Goal: Information Seeking & Learning: Learn about a topic

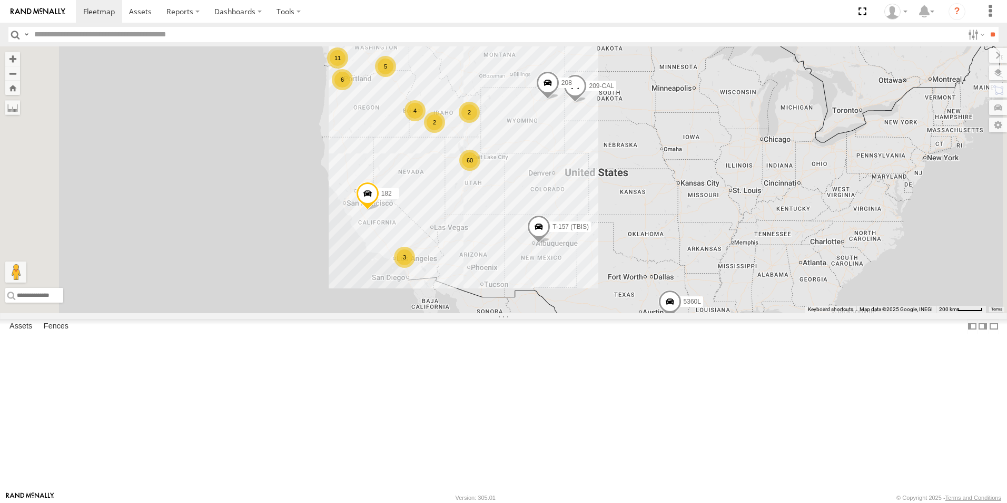
click at [142, 37] on input "text" at bounding box center [496, 34] width 933 height 15
type input "***"
click at [987, 27] on input "**" at bounding box center [993, 34] width 12 height 15
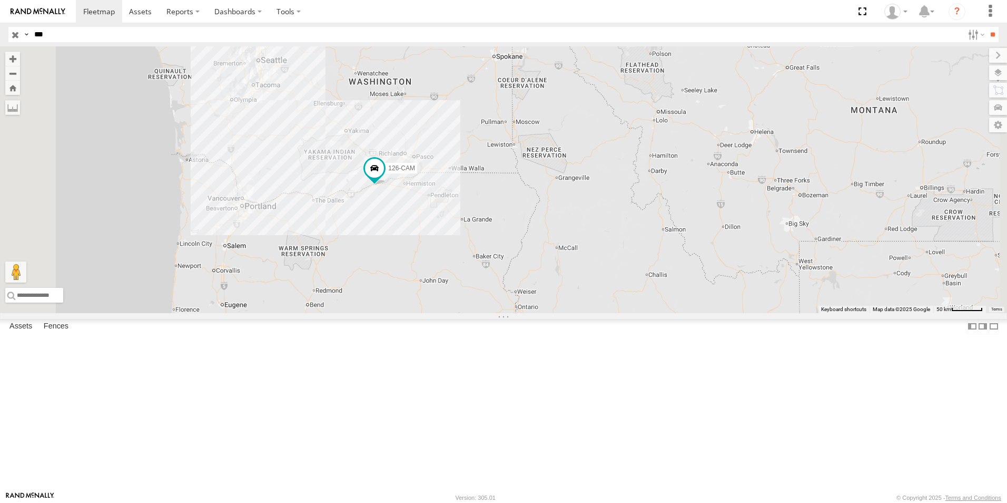
drag, startPoint x: 453, startPoint y: 338, endPoint x: 495, endPoint y: 314, distance: 49.1
click at [495, 313] on div "126-CAM" at bounding box center [503, 179] width 1007 height 267
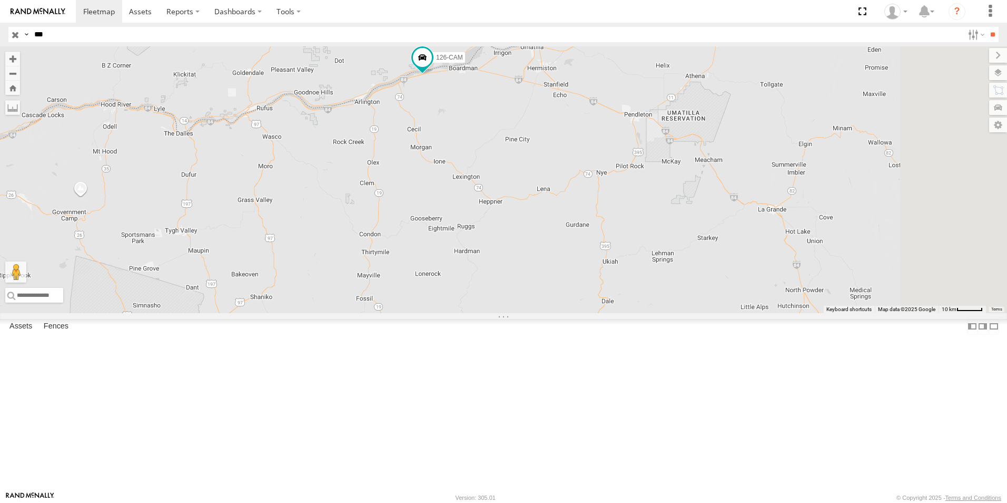
drag, startPoint x: 522, startPoint y: 234, endPoint x: 410, endPoint y: 248, distance: 112.0
click at [416, 248] on div "126-CAM" at bounding box center [503, 179] width 1007 height 267
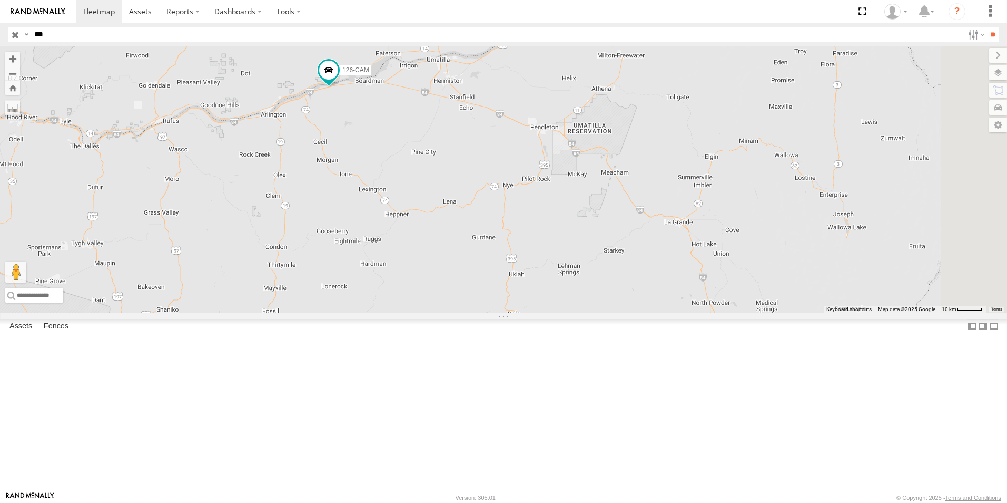
click at [14, 33] on input "button" at bounding box center [15, 34] width 14 height 15
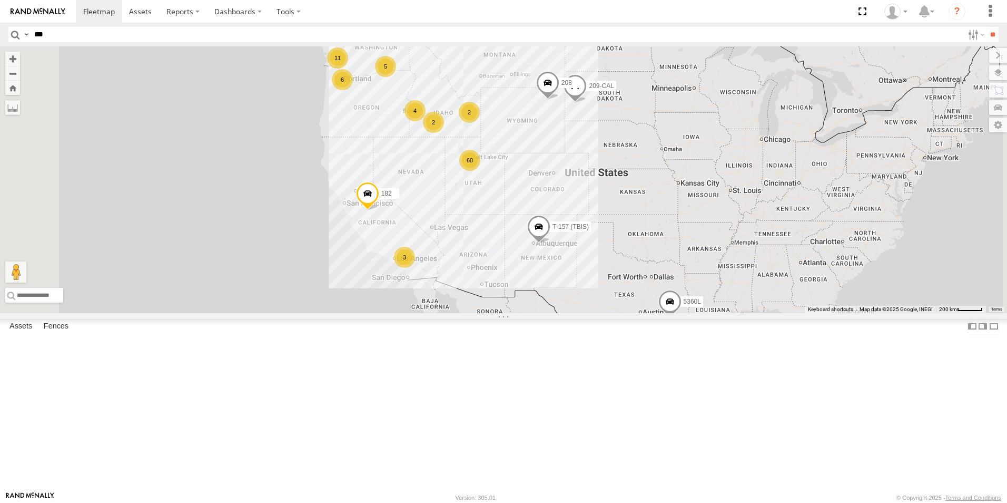
click at [0, 0] on div "120-CAM" at bounding box center [0, 0] width 0 height 0
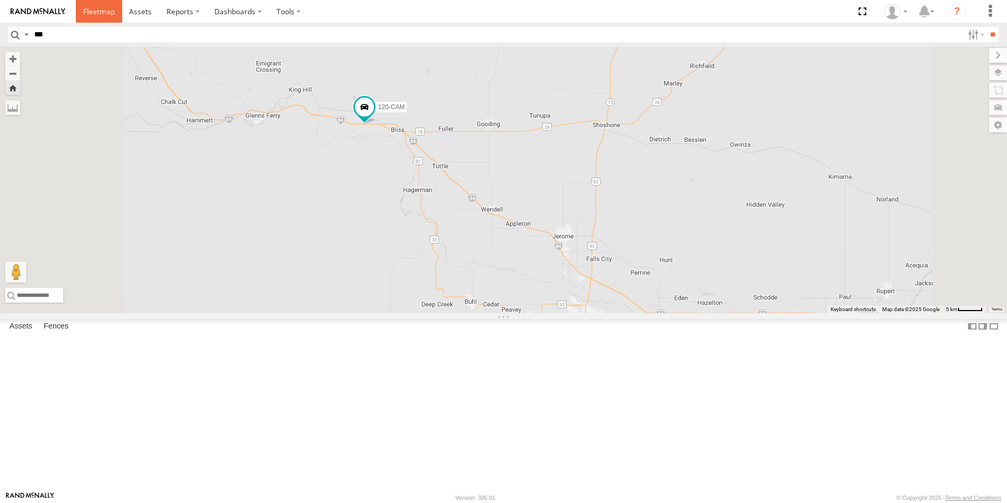
click at [96, 8] on span at bounding box center [99, 11] width 32 height 10
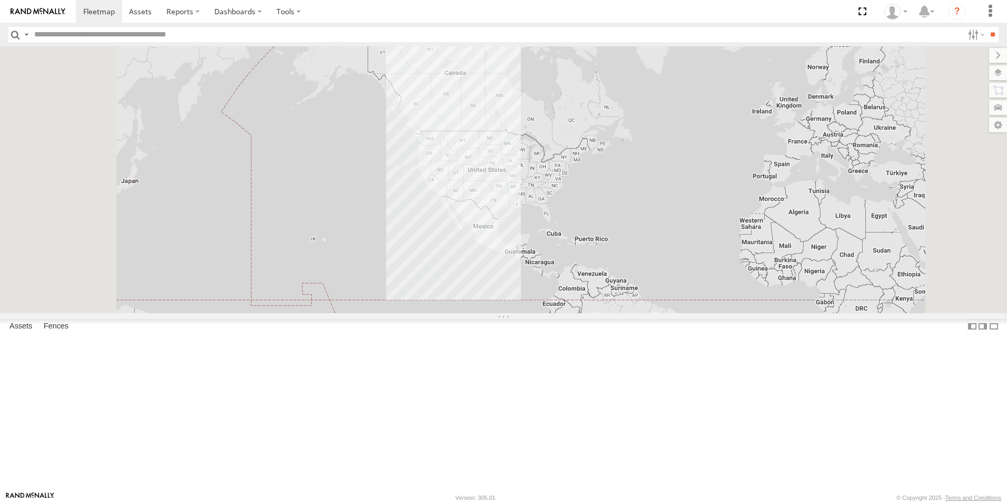
click at [127, 34] on input "text" at bounding box center [496, 34] width 933 height 15
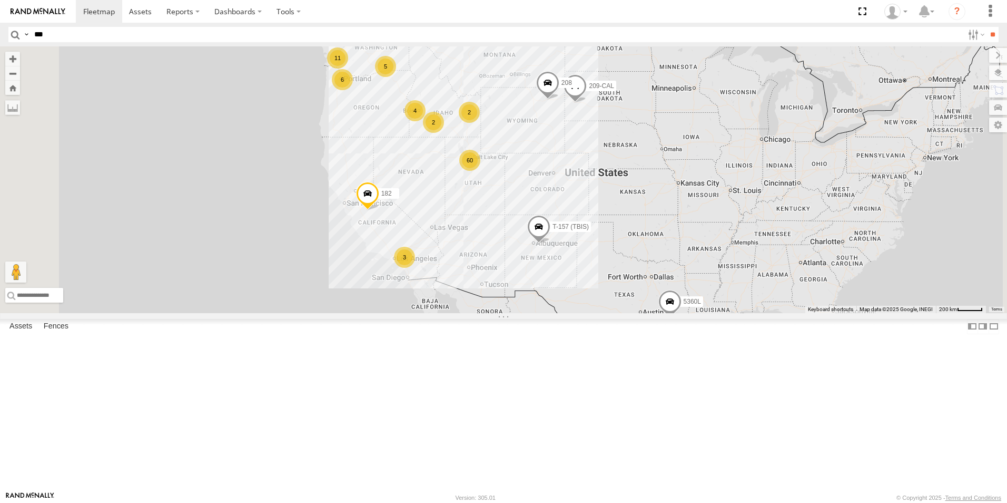
type input "***"
click at [987, 27] on input "**" at bounding box center [993, 34] width 12 height 15
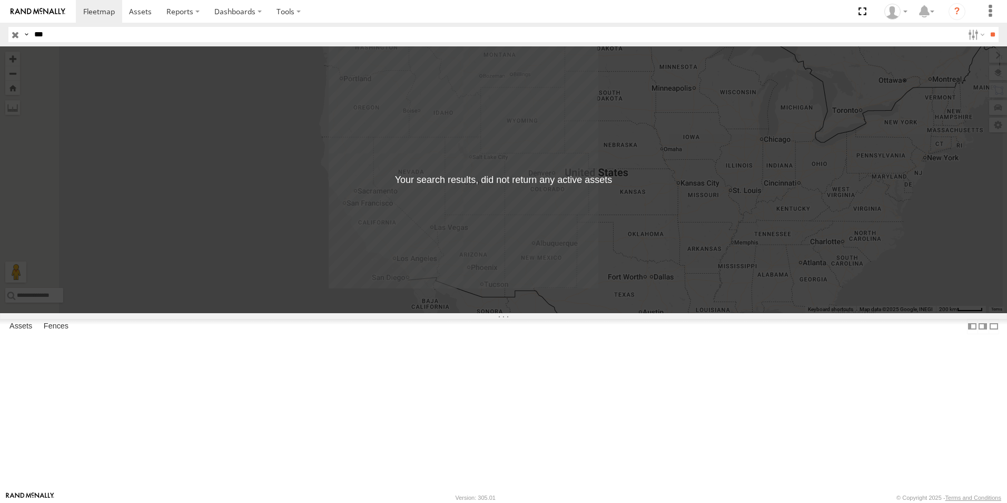
click at [14, 36] on input "button" at bounding box center [15, 34] width 14 height 15
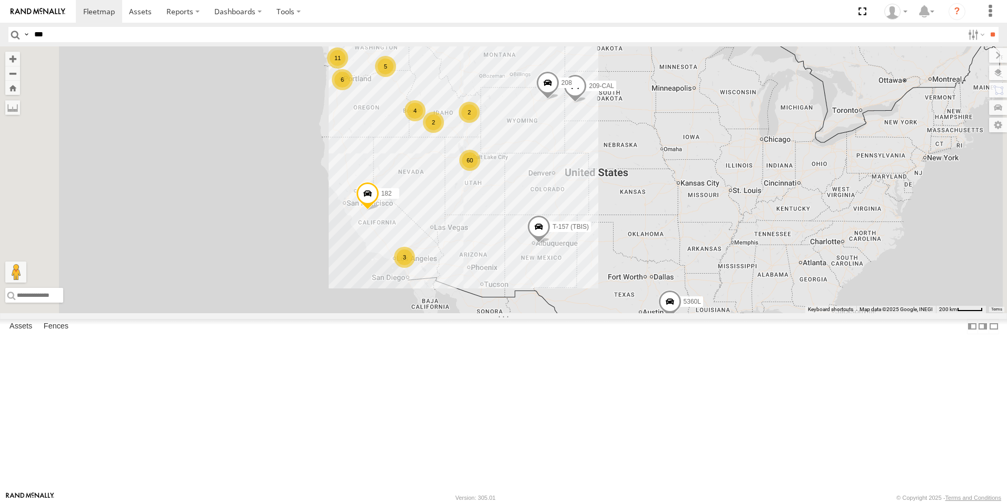
click at [134, 33] on input "***" at bounding box center [496, 34] width 933 height 15
click at [0, 0] on div "126-CAM" at bounding box center [0, 0] width 0 height 0
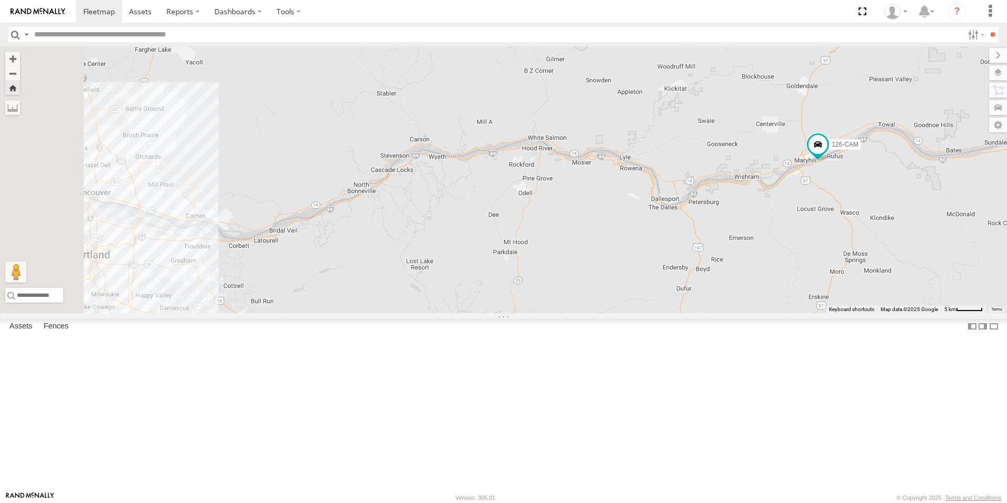
drag, startPoint x: 523, startPoint y: 314, endPoint x: 899, endPoint y: 237, distance: 384.0
click at [899, 237] on div "126-CAM" at bounding box center [503, 179] width 1007 height 267
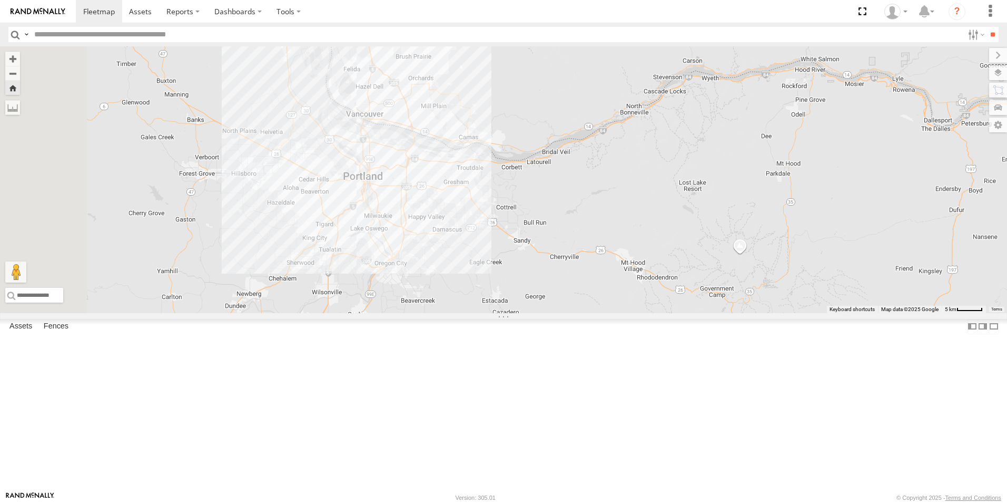
drag, startPoint x: 504, startPoint y: 343, endPoint x: 701, endPoint y: 299, distance: 201.9
click at [701, 299] on div "126-CAM" at bounding box center [503, 179] width 1007 height 267
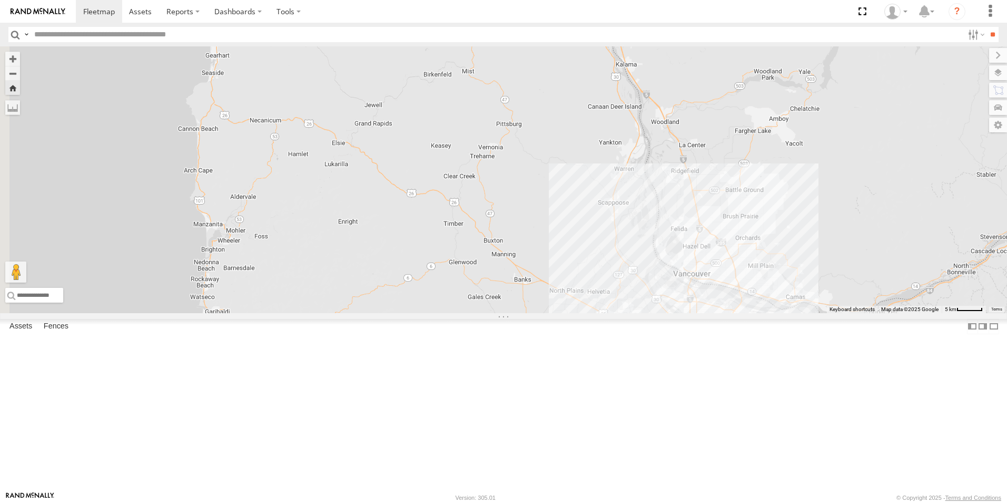
drag, startPoint x: 532, startPoint y: 288, endPoint x: 863, endPoint y: 448, distance: 367.8
click at [863, 313] on div "126-CAM" at bounding box center [503, 179] width 1007 height 267
click at [237, 302] on input "text" at bounding box center [121, 295] width 232 height 15
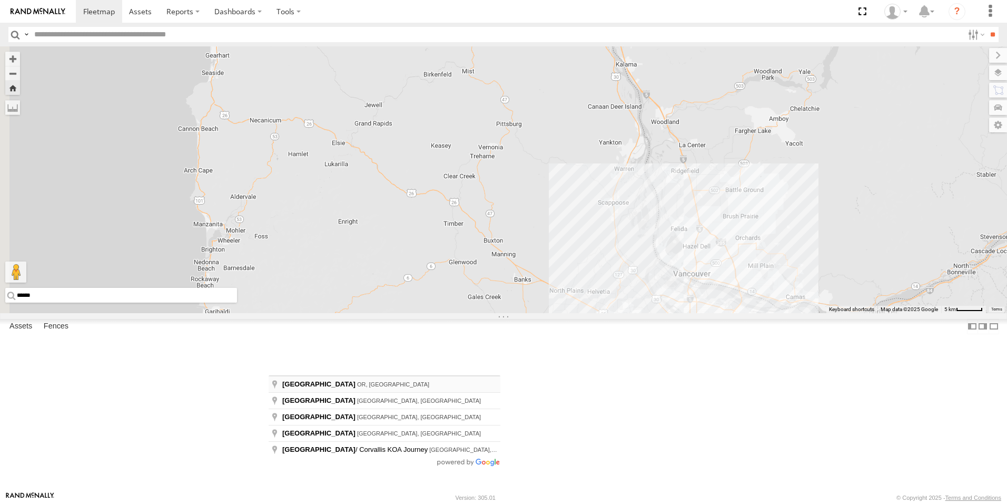
type input "**********"
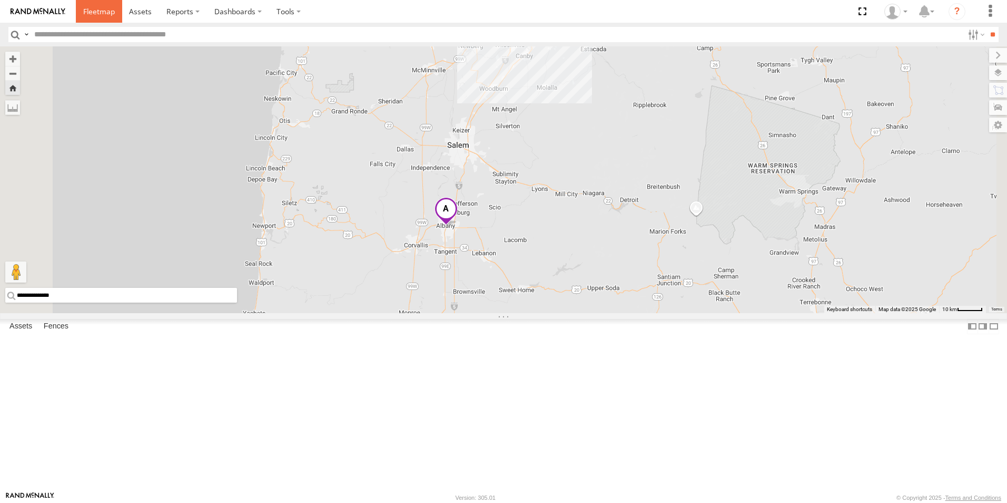
click at [98, 16] on span at bounding box center [99, 11] width 32 height 10
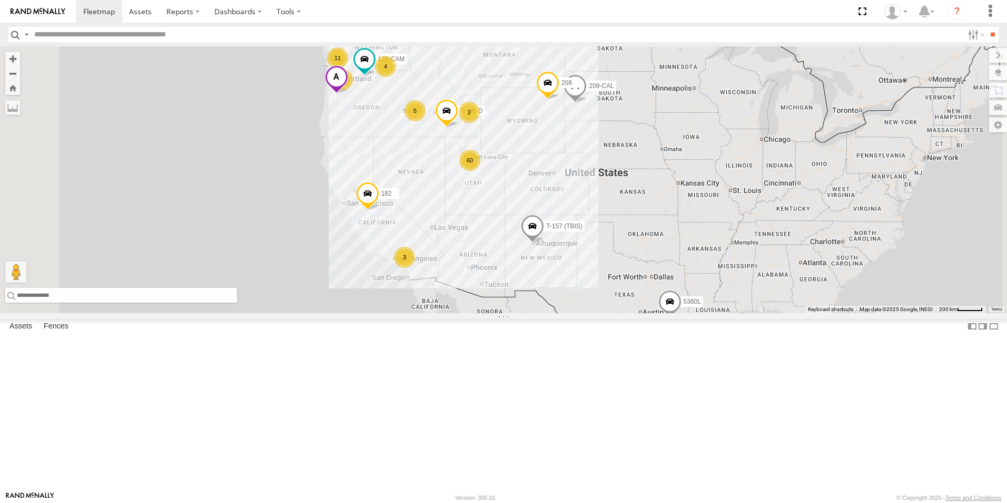
click at [237, 302] on input "text" at bounding box center [121, 295] width 232 height 15
click at [348, 94] on span at bounding box center [336, 79] width 23 height 28
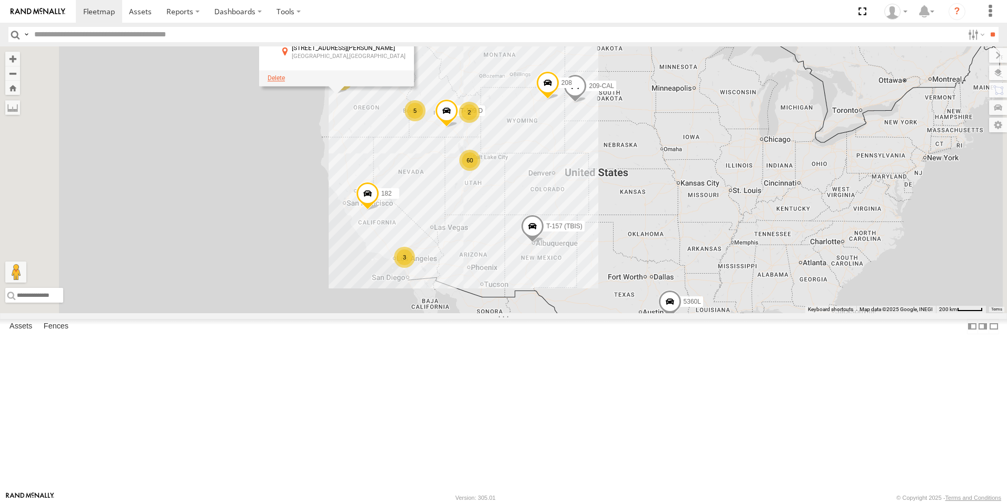
click at [285, 82] on span at bounding box center [276, 77] width 17 height 7
click at [0, 0] on div "223H-CAL" at bounding box center [0, 0] width 0 height 0
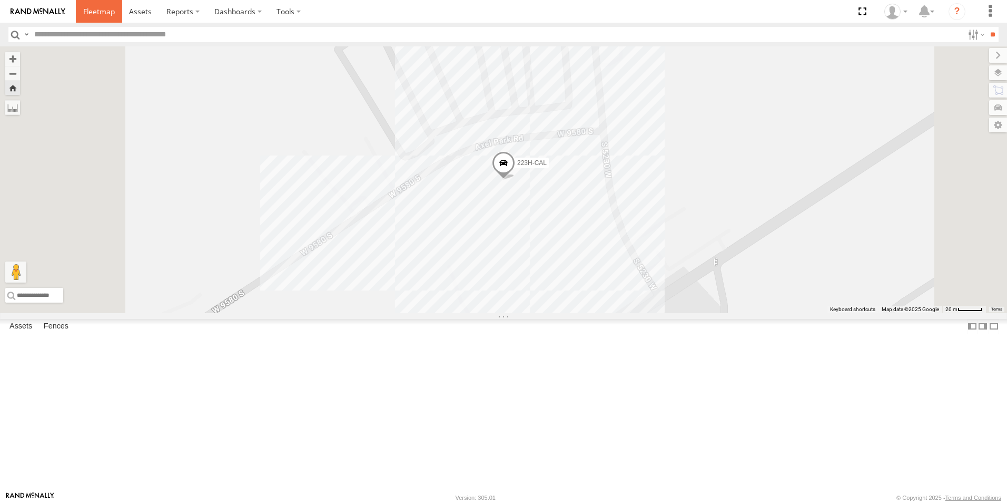
drag, startPoint x: 103, startPoint y: 16, endPoint x: 102, endPoint y: 22, distance: 6.4
click at [103, 15] on span at bounding box center [99, 11] width 32 height 10
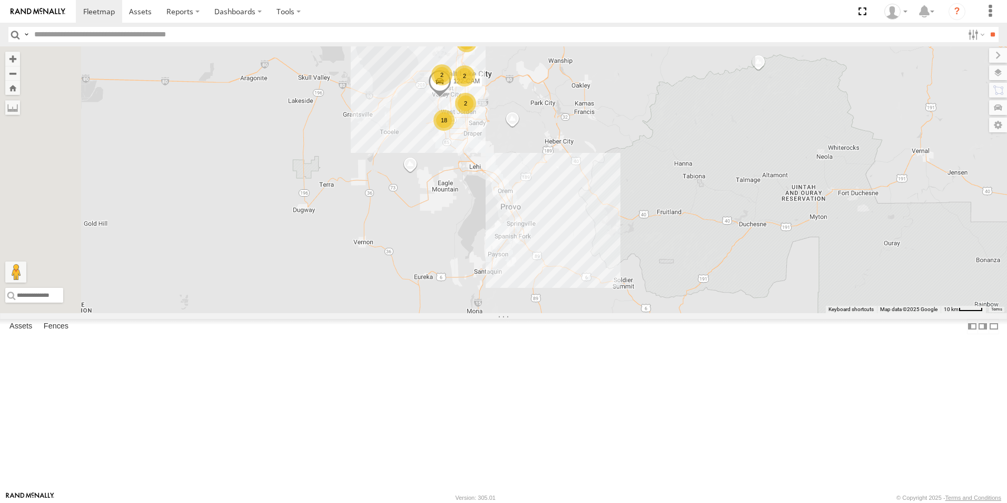
drag, startPoint x: 564, startPoint y: 182, endPoint x: 628, endPoint y: 252, distance: 95.1
click at [628, 252] on div "5360L T-157 (TBIS) 120-CAM T-199 D 18 3 2 2 2 122-CAM" at bounding box center [503, 179] width 1007 height 267
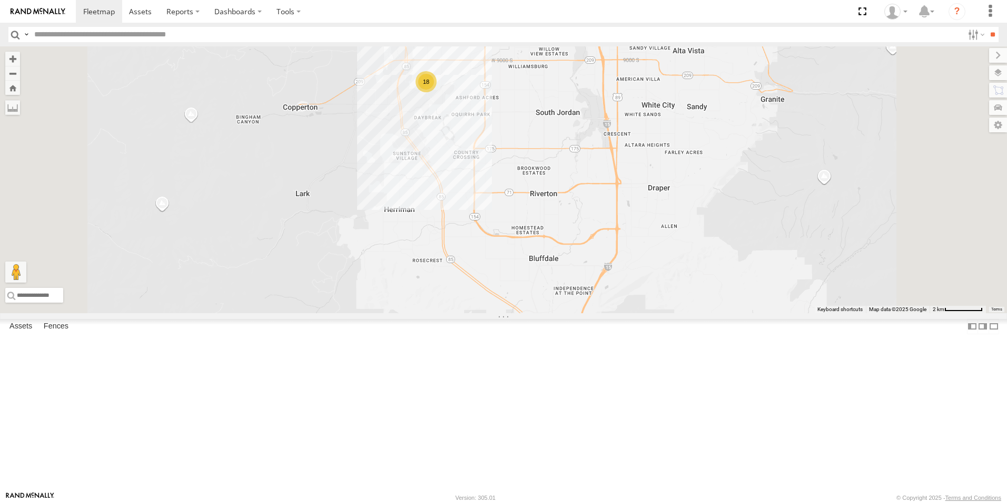
drag, startPoint x: 588, startPoint y: 215, endPoint x: 639, endPoint y: 286, distance: 86.4
click at [639, 286] on div "5360L T-157 (TBIS) 120-CAM T-199 D 122-CAM 18" at bounding box center [503, 179] width 1007 height 267
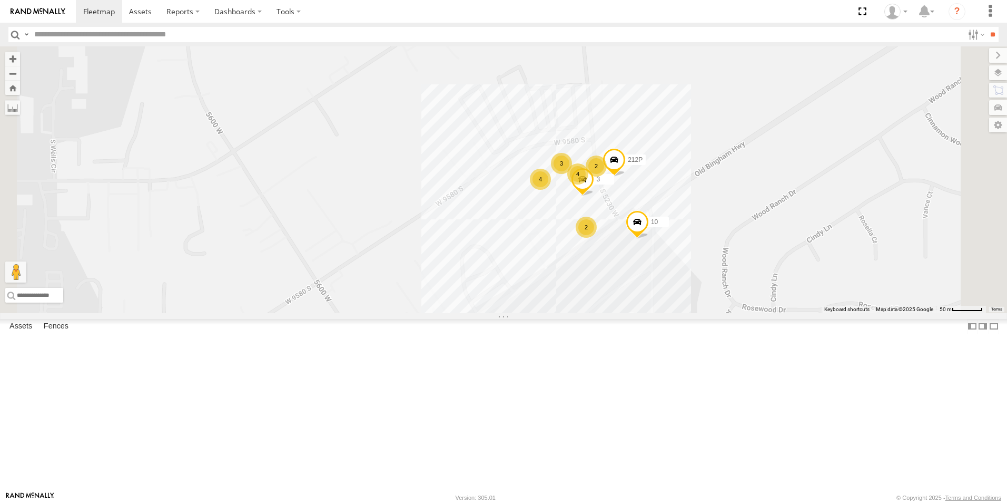
drag, startPoint x: 634, startPoint y: 267, endPoint x: 543, endPoint y: 232, distance: 98.0
click at [545, 232] on div "5360L T-157 (TBIS) 120-CAM T-199 D 122-CAM 125-CAM 10 2 2 212P 3 3 4 4" at bounding box center [503, 179] width 1007 height 267
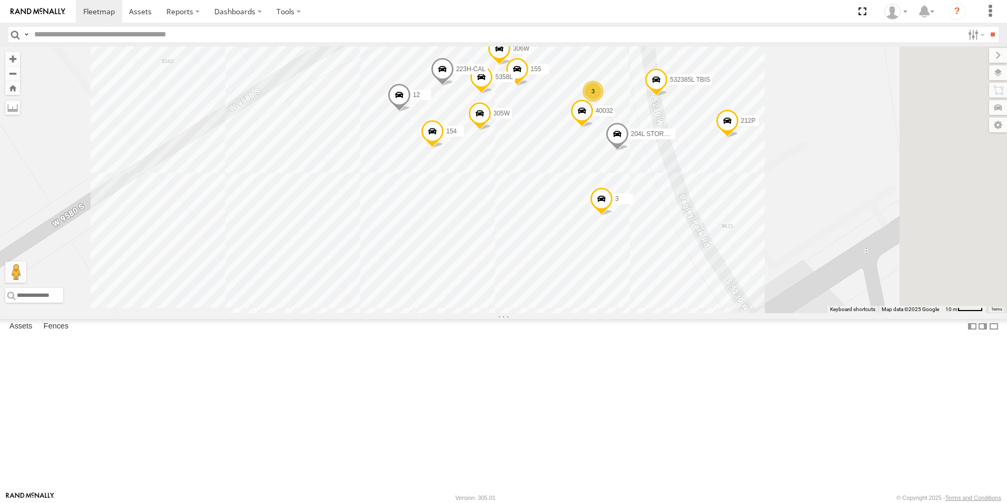
drag, startPoint x: 664, startPoint y: 283, endPoint x: 432, endPoint y: 212, distance: 243.0
click at [432, 212] on div "5360L T-157 (TBIS) 120-CAM T-199 D 122-CAM 125-CAM 10 212P 3 532385L TBIS 2 155…" at bounding box center [503, 179] width 1007 height 267
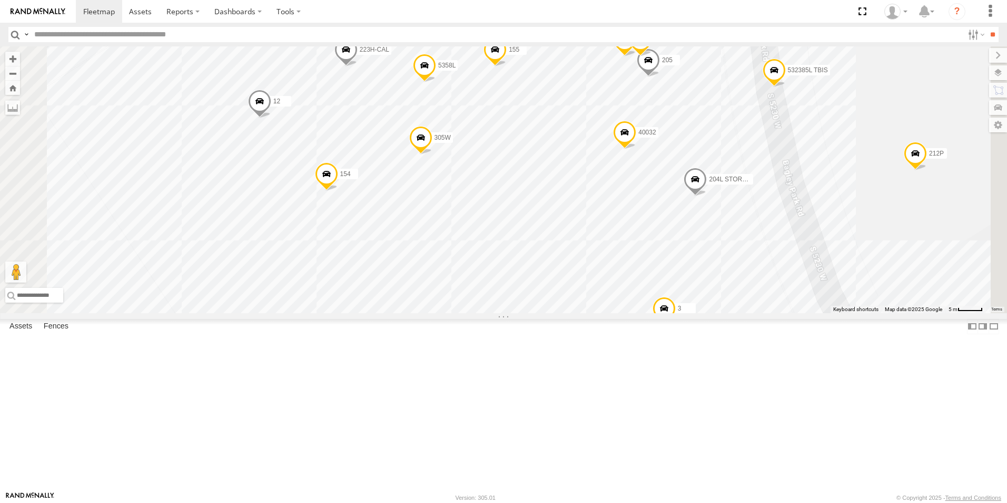
drag, startPoint x: 638, startPoint y: 283, endPoint x: 647, endPoint y: 313, distance: 30.7
click at [647, 313] on div "5360L T-157 (TBIS) 120-CAM T-199 D 122-CAM 125-CAM 10 212P 3 532385L TBIS 155 4…" at bounding box center [503, 179] width 1007 height 267
click at [651, 56] on span at bounding box center [638, 41] width 23 height 28
click at [724, 165] on div "5360L T-157 (TBIS) 120-CAM T-199 D 122-CAM 125-CAM 10 212P 3 532385L TBIS 155 4…" at bounding box center [503, 179] width 1007 height 267
click at [728, 57] on div "5360L T-157 (TBIS) 120-CAM T-199 D 122-CAM 125-CAM 10 212P 3 532385L TBIS 155 4…" at bounding box center [503, 179] width 1007 height 267
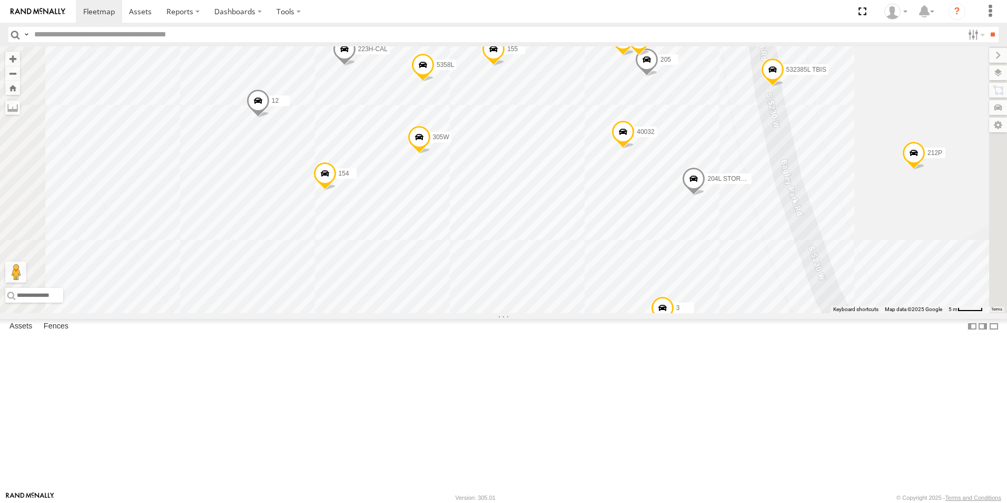
click at [635, 56] on span at bounding box center [623, 41] width 23 height 28
click at [927, 93] on div "5360L T-157 (TBIS) 120-CAM T-199 D 122-CAM 125-CAM 10 212P 3 532385L TBIS 155 4…" at bounding box center [503, 179] width 1007 height 267
click at [101, 9] on span at bounding box center [99, 11] width 32 height 10
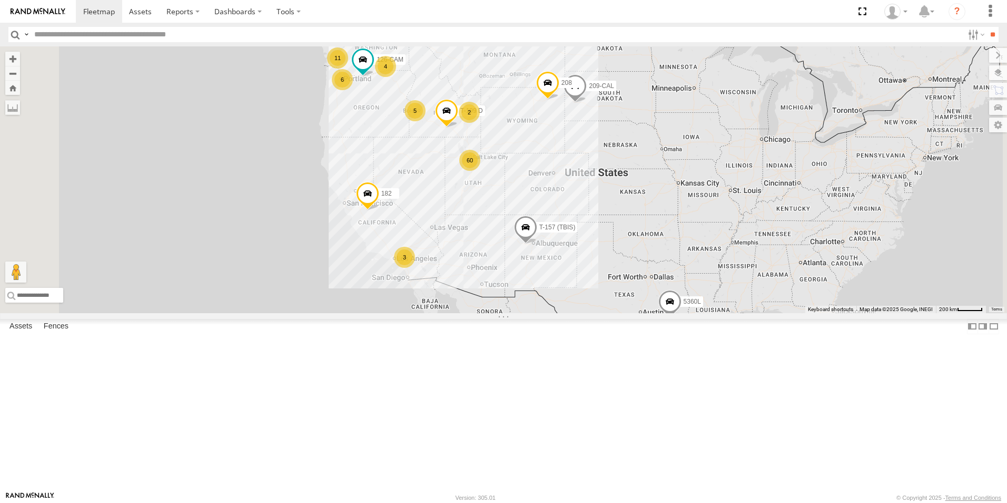
click at [0, 0] on div "All Assets" at bounding box center [0, 0] width 0 height 0
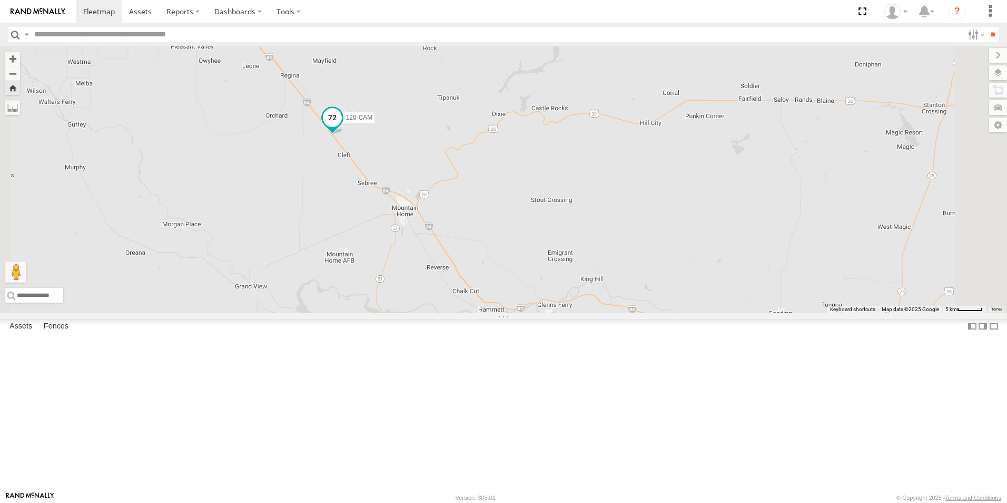
click at [342, 127] on span at bounding box center [332, 117] width 19 height 19
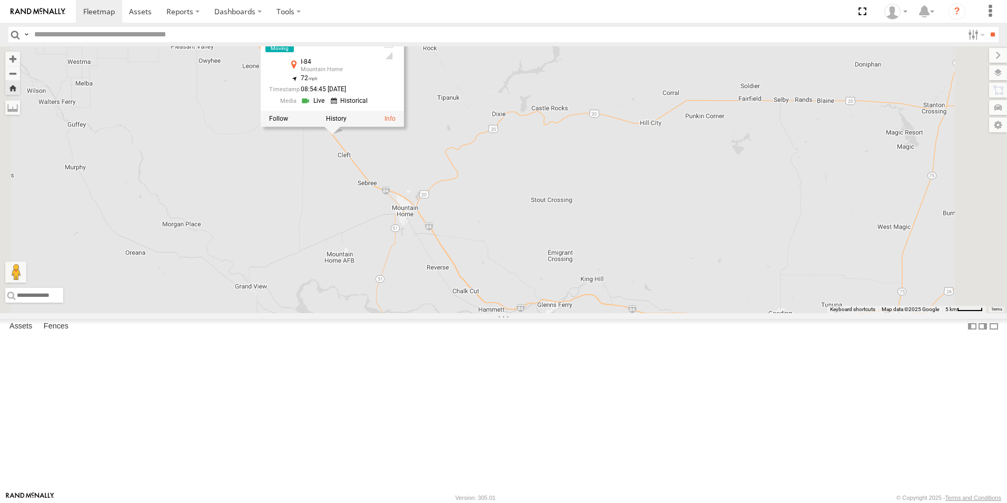
click at [433, 292] on div "120-CAM 120-CAM All Assets I-84 Mountain Home 43.27816 , -115.8815 72 08:54:45 …" at bounding box center [503, 179] width 1007 height 267
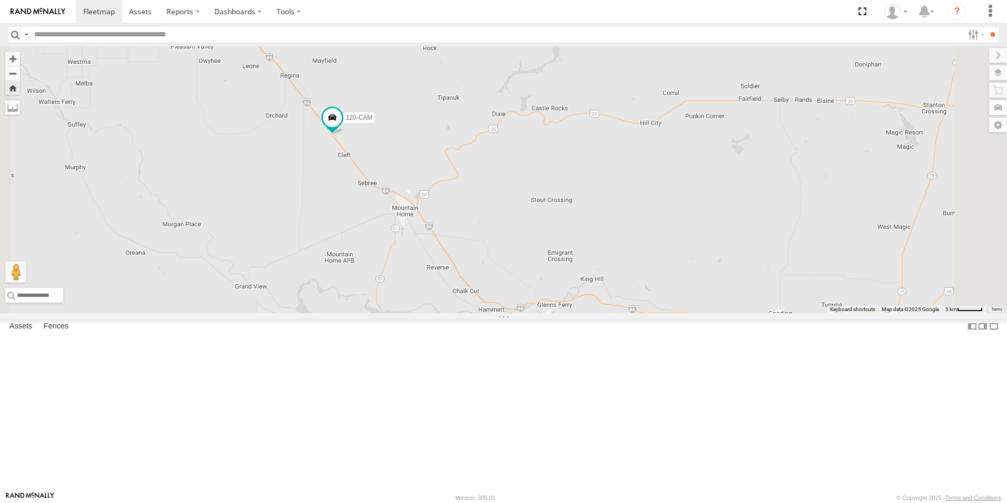
click at [138, 35] on input "text" at bounding box center [496, 34] width 933 height 15
type input "***"
click at [987, 27] on input "**" at bounding box center [993, 34] width 12 height 15
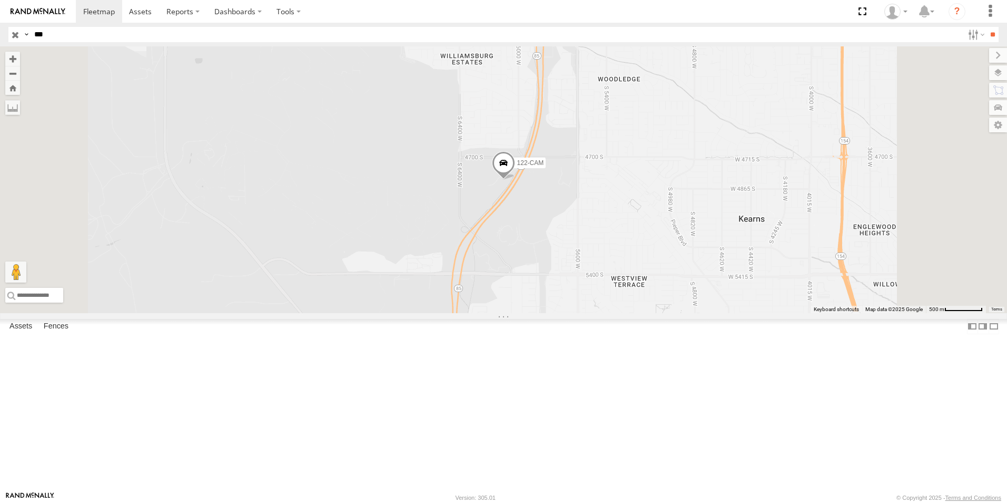
click at [57, 36] on input "***" at bounding box center [496, 34] width 933 height 15
click at [15, 38] on input "button" at bounding box center [15, 34] width 14 height 15
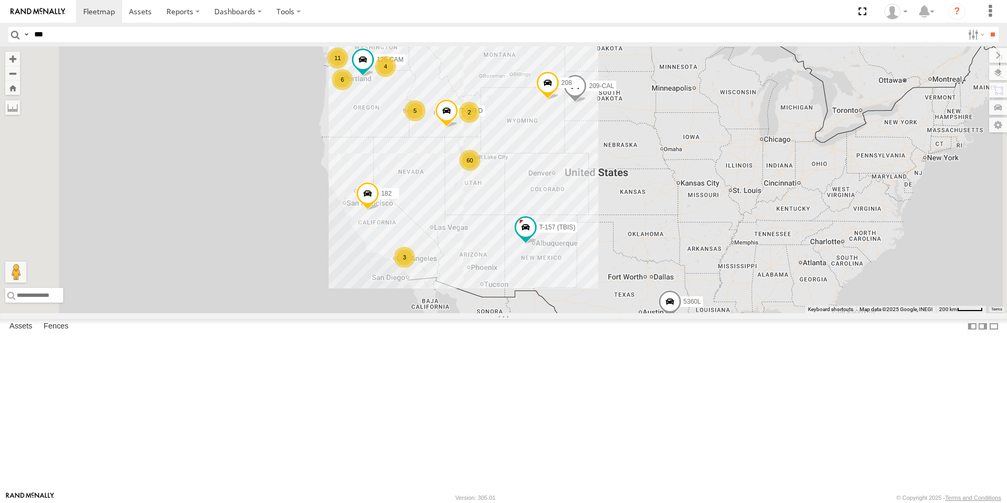
click at [0, 0] on div "125-CAM" at bounding box center [0, 0] width 0 height 0
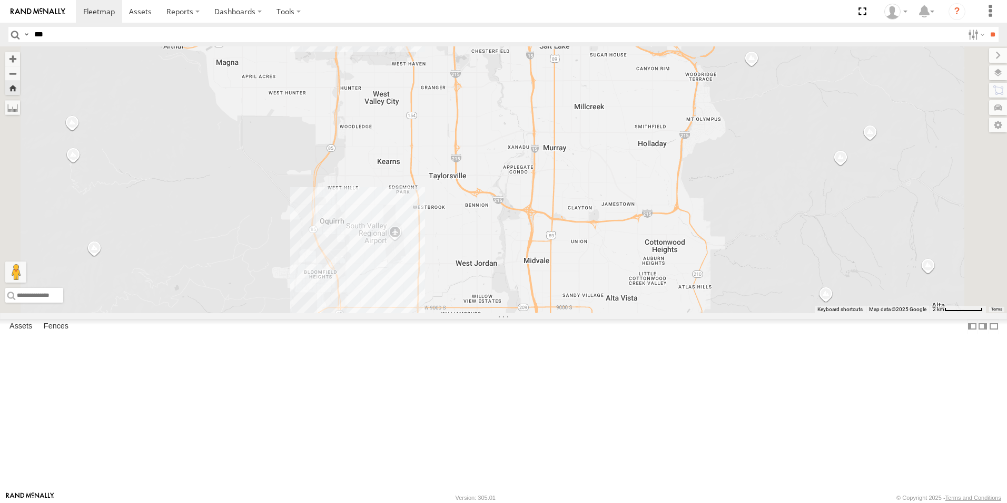
click at [135, 31] on input "***" at bounding box center [496, 34] width 933 height 15
type input "***"
click at [987, 27] on input "**" at bounding box center [993, 34] width 12 height 15
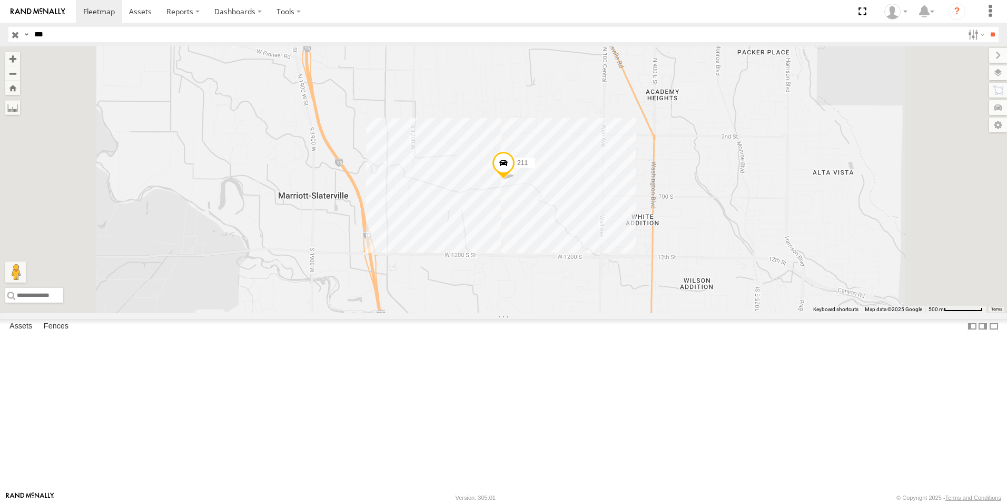
click at [14, 36] on input "button" at bounding box center [15, 34] width 14 height 15
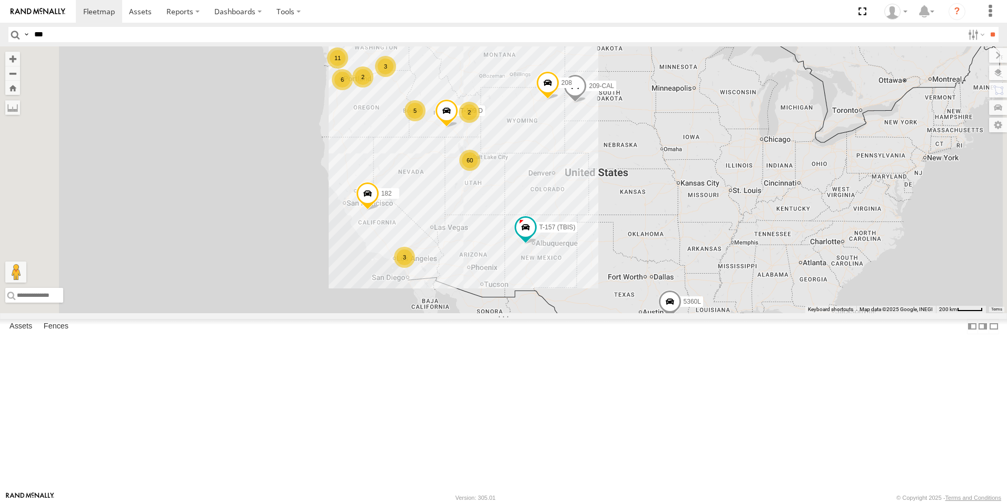
click at [0, 0] on div "T-157 (TBIS)" at bounding box center [0, 0] width 0 height 0
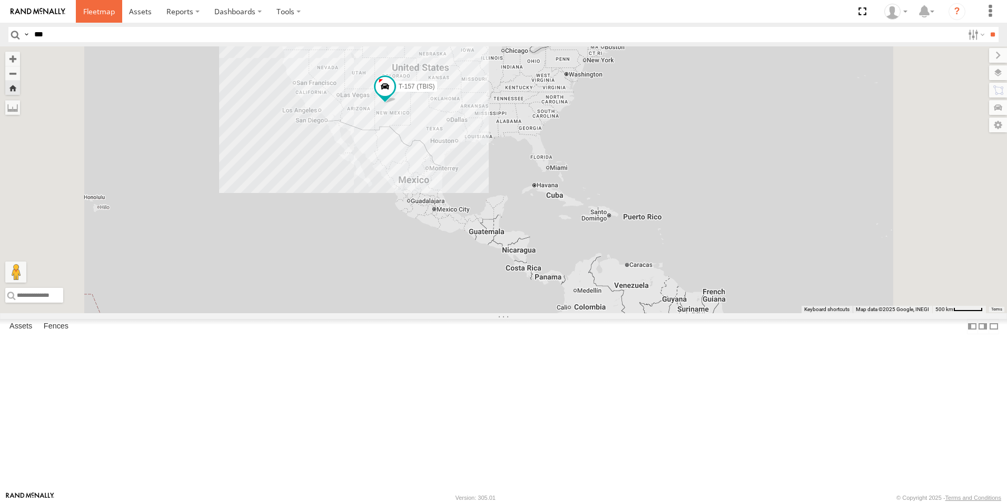
click at [106, 12] on span at bounding box center [99, 11] width 32 height 10
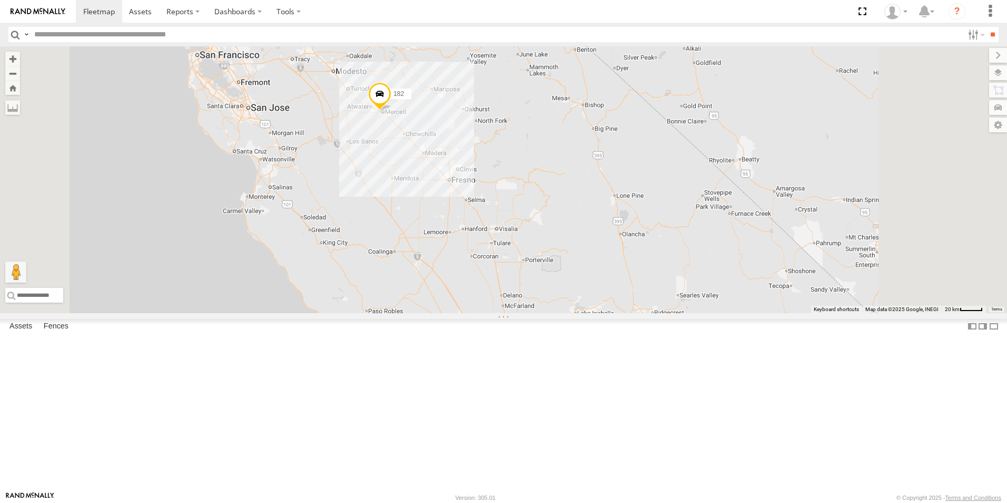
drag, startPoint x: 555, startPoint y: 262, endPoint x: 505, endPoint y: 294, distance: 59.9
click at [505, 294] on div "5360L T-157 (TBIS) 208 182 307W 209-CAL T-199 D" at bounding box center [503, 179] width 1007 height 267
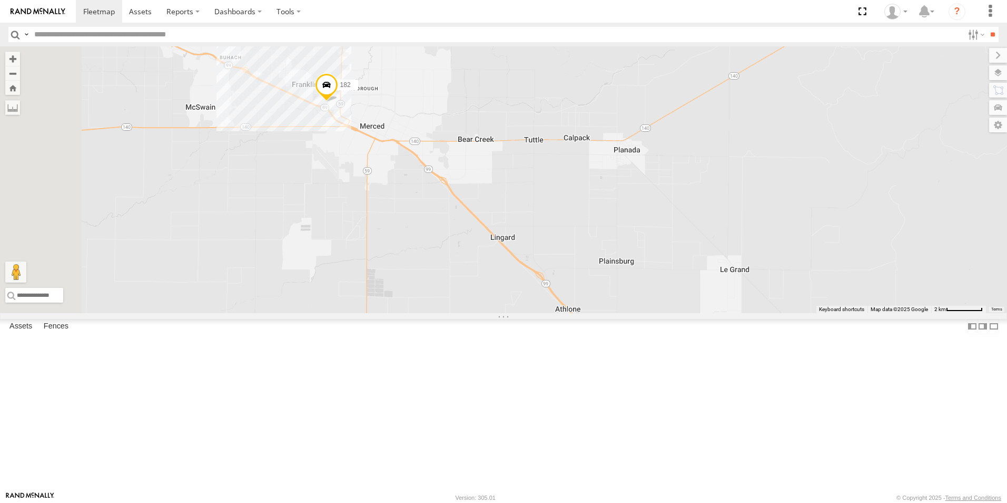
drag, startPoint x: 476, startPoint y: 186, endPoint x: 543, endPoint y: 283, distance: 117.5
click at [543, 283] on div "5360L T-157 (TBIS) 208 182 307W 209-CAL T-199 D" at bounding box center [503, 179] width 1007 height 267
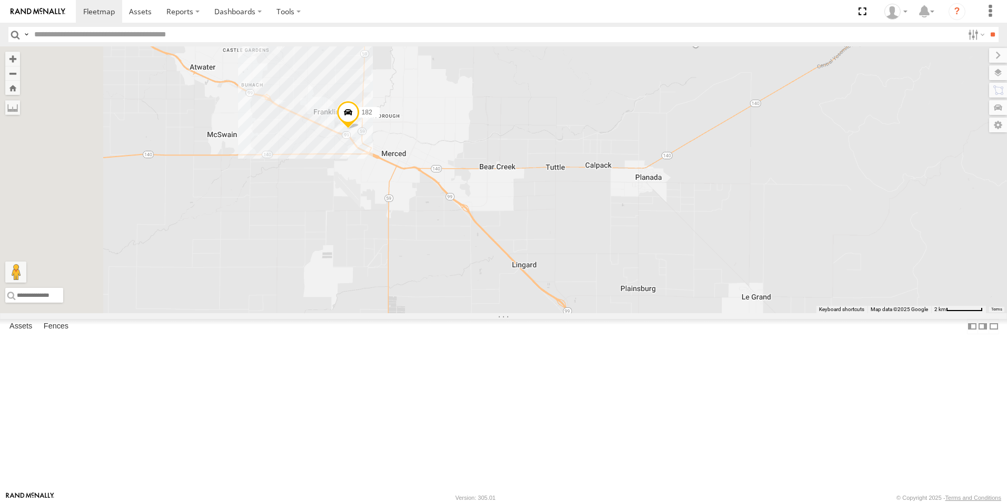
click at [480, 219] on div "5360L T-157 (TBIS) 208 182 307W 209-CAL T-199 D" at bounding box center [503, 179] width 1007 height 267
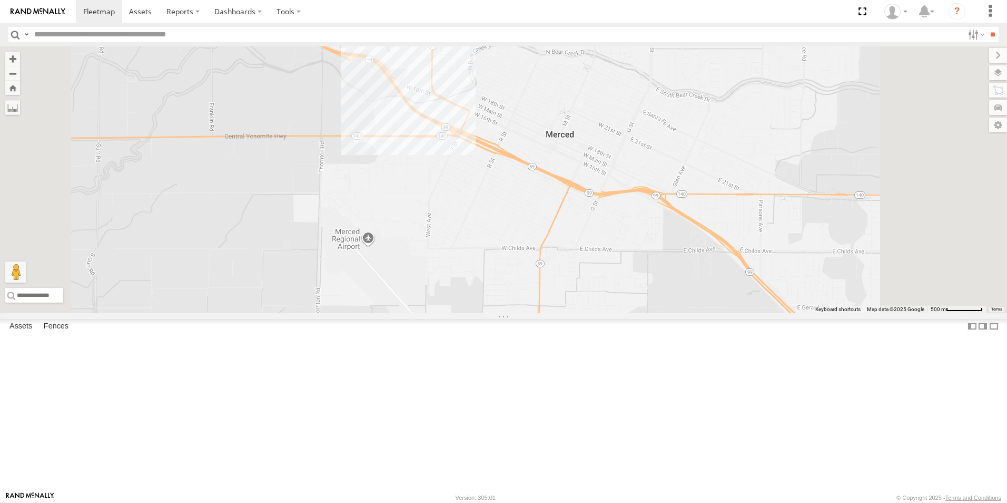
drag, startPoint x: 463, startPoint y: 220, endPoint x: 461, endPoint y: 227, distance: 7.5
click at [461, 226] on div "5360L T-157 (TBIS) 208 182 307W 209-CAL T-199 D [PERSON_NAME] 1" at bounding box center [503, 179] width 1007 height 267
click at [480, 216] on div "5360L T-157 (TBIS) 208 182 307W 209-CAL T-199 D [PERSON_NAME] 1" at bounding box center [503, 179] width 1007 height 267
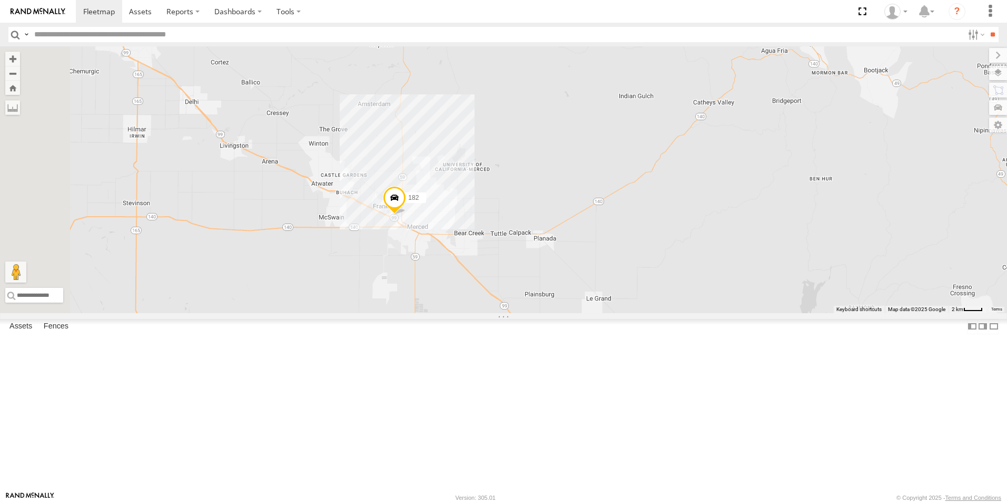
drag, startPoint x: 468, startPoint y: 213, endPoint x: 527, endPoint y: 347, distance: 146.2
click at [527, 313] on div "5360L T-157 (TBIS) 208 182 307W 209-CAL T-199 D" at bounding box center [503, 179] width 1007 height 267
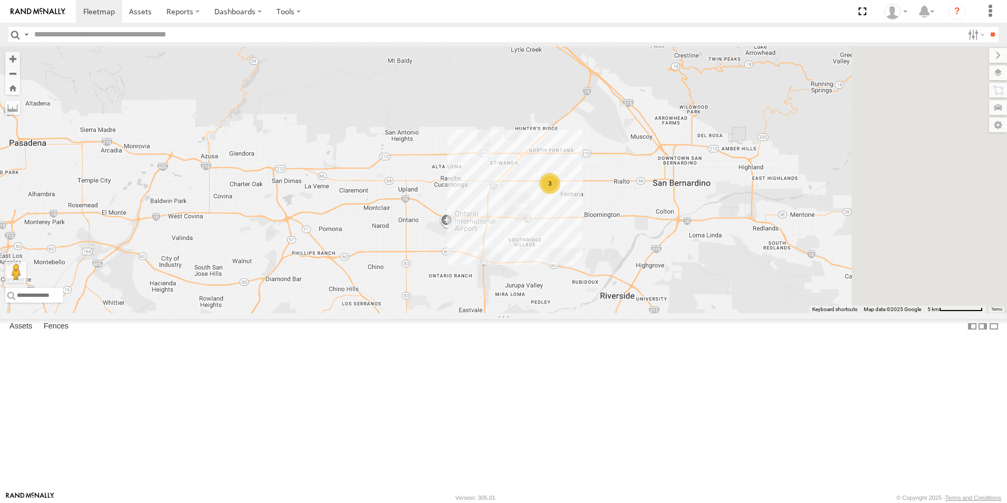
drag, startPoint x: 655, startPoint y: 325, endPoint x: 580, endPoint y: 333, distance: 75.7
click at [580, 313] on div "5360L T-157 (TBIS) 208 182 307W 209-CAL T-199 D 3" at bounding box center [503, 179] width 1007 height 267
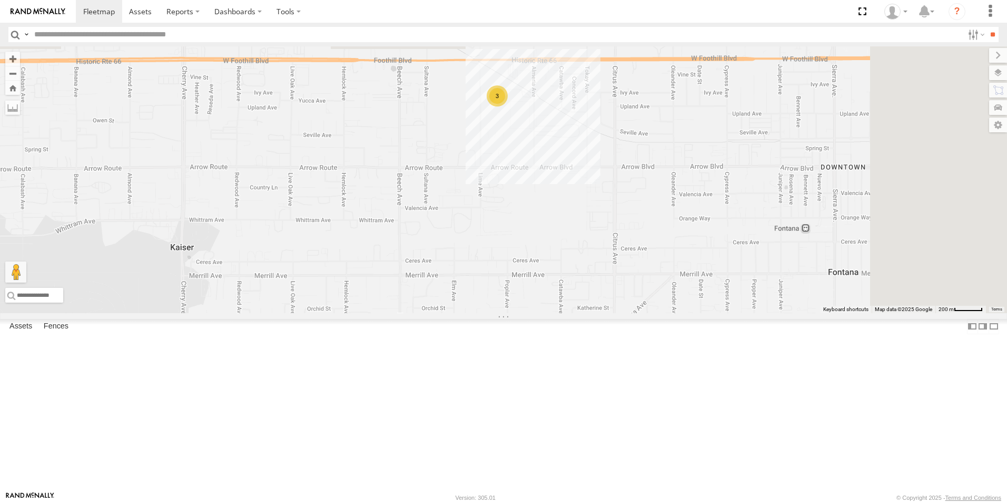
drag, startPoint x: 648, startPoint y: 233, endPoint x: 535, endPoint y: 357, distance: 168.1
click at [536, 313] on div "5360L T-157 (TBIS) 208 182 307W 209-CAL T-199 D 3" at bounding box center [503, 179] width 1007 height 267
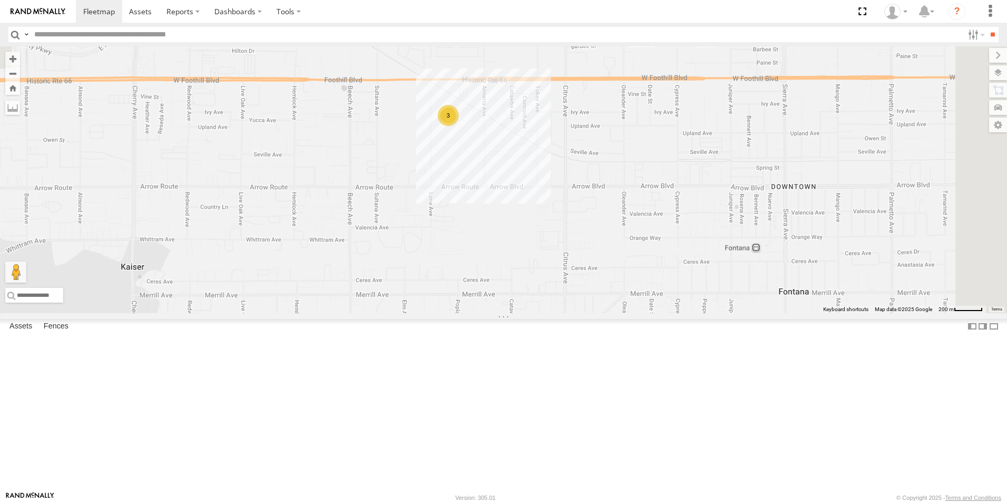
click at [597, 203] on div "5360L T-157 (TBIS) 208 182 307W 209-CAL T-199 D 3" at bounding box center [503, 179] width 1007 height 267
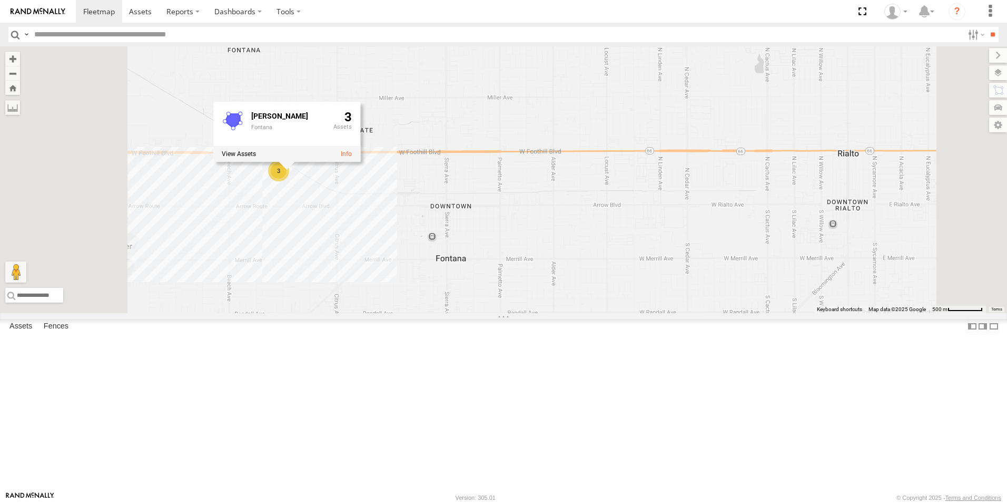
click at [367, 276] on div "5360L T-157 (TBIS) 208 182 307W 209-CAL T-199 D 3 Greif Fontana 3" at bounding box center [503, 179] width 1007 height 267
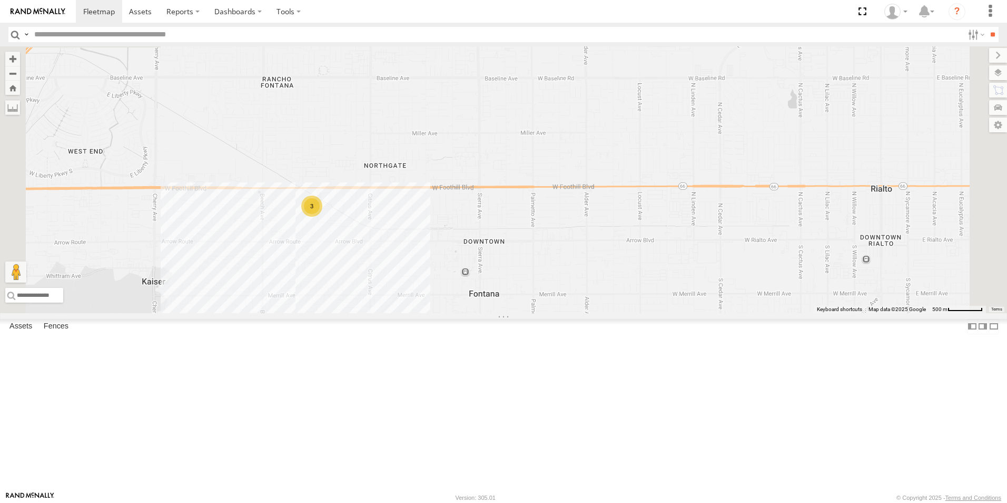
drag, startPoint x: 346, startPoint y: 214, endPoint x: 650, endPoint y: 434, distance: 375.2
click at [631, 313] on div "5360L T-157 (TBIS) 208 182 307W 209-CAL T-199 D 3" at bounding box center [503, 179] width 1007 height 267
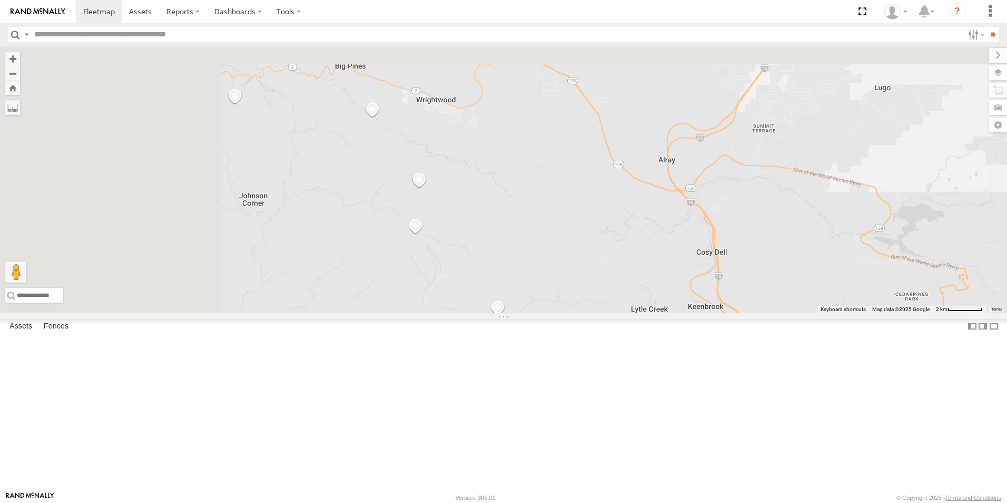
drag, startPoint x: 512, startPoint y: 352, endPoint x: 622, endPoint y: 486, distance: 172.9
click at [632, 502] on html at bounding box center [503, 251] width 1007 height 503
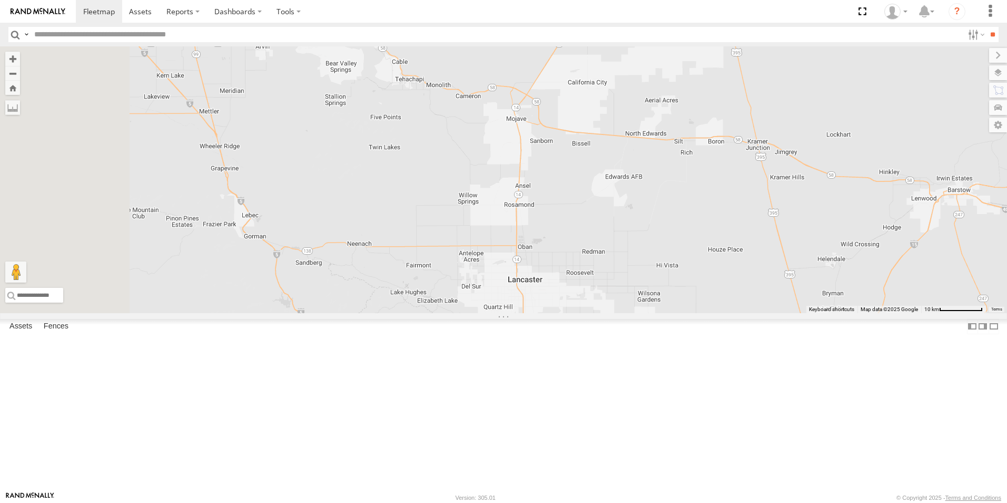
drag, startPoint x: 443, startPoint y: 345, endPoint x: 685, endPoint y: 524, distance: 301.3
click at [685, 502] on html at bounding box center [503, 251] width 1007 height 503
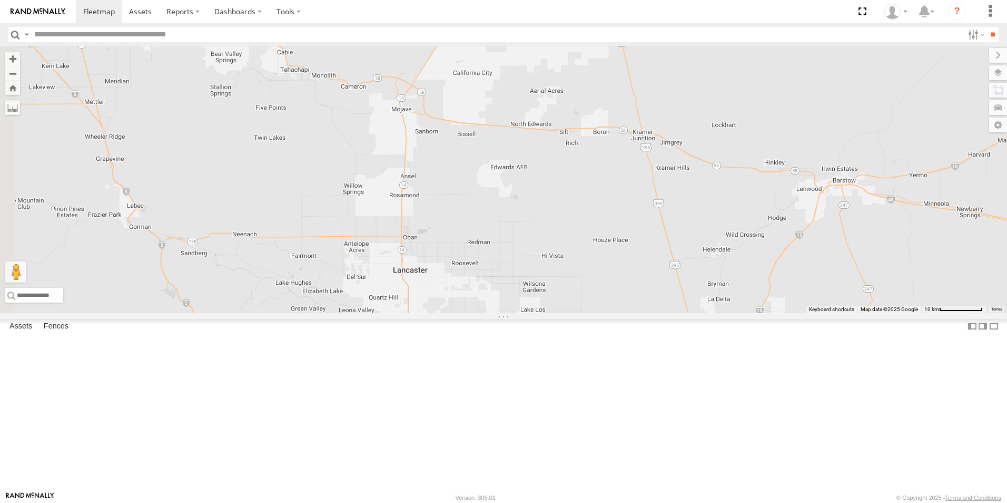
drag, startPoint x: 574, startPoint y: 299, endPoint x: 832, endPoint y: 329, distance: 260.4
click at [828, 313] on div "5360L T-157 (TBIS) 208 182 307W 209-CAL T-199 D 3" at bounding box center [503, 179] width 1007 height 267
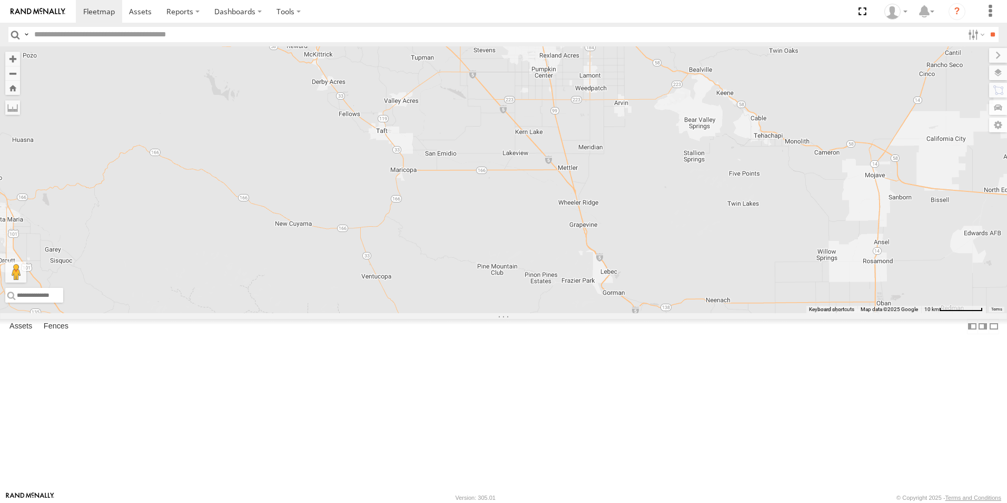
drag, startPoint x: 787, startPoint y: 318, endPoint x: 436, endPoint y: 292, distance: 351.8
click at [436, 292] on div "5360L T-157 (TBIS) 208 182 307W 209-CAL T-199 D 3" at bounding box center [503, 179] width 1007 height 267
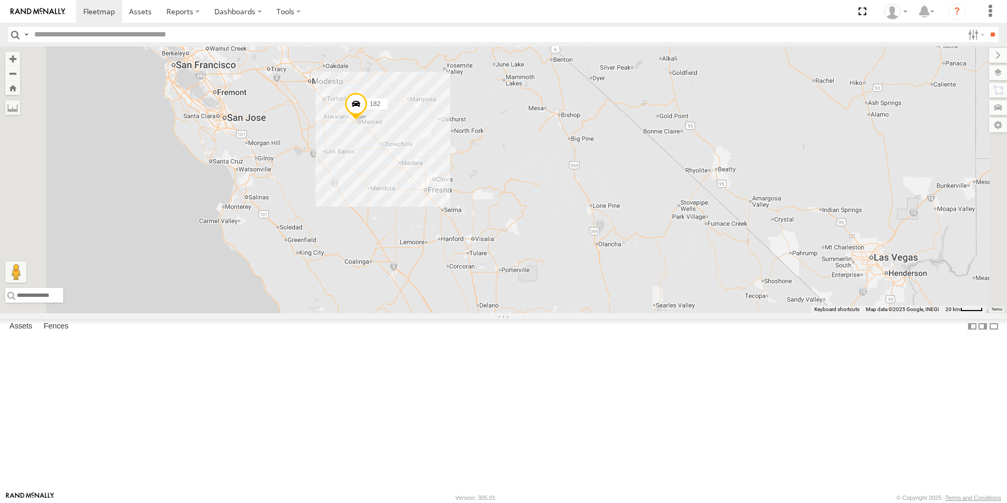
drag, startPoint x: 584, startPoint y: 313, endPoint x: 690, endPoint y: 521, distance: 233.7
click at [690, 502] on html at bounding box center [503, 251] width 1007 height 503
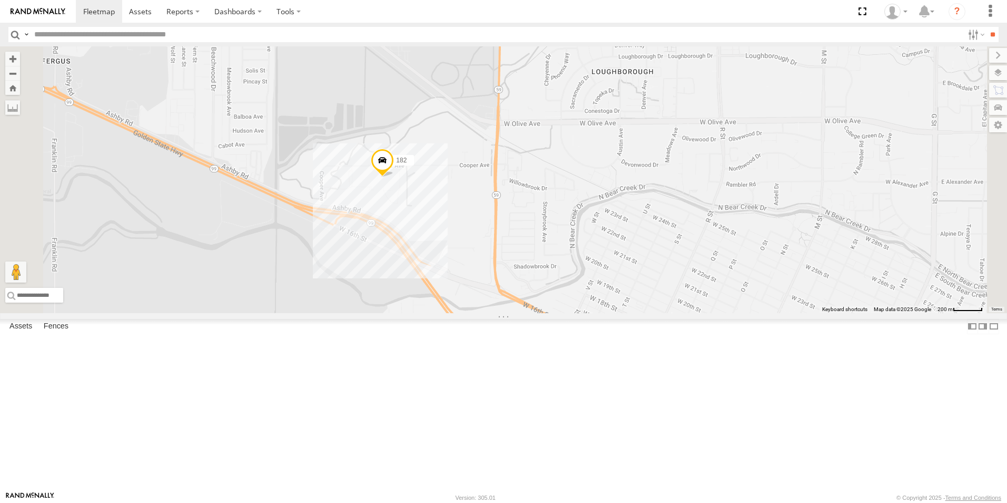
click at [394, 177] on span at bounding box center [382, 163] width 23 height 28
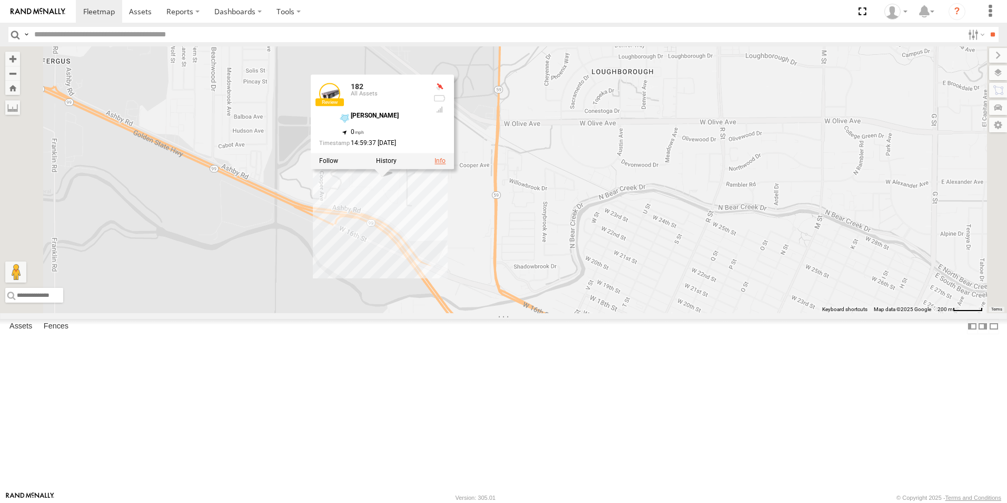
click at [446, 165] on link at bounding box center [440, 161] width 11 height 7
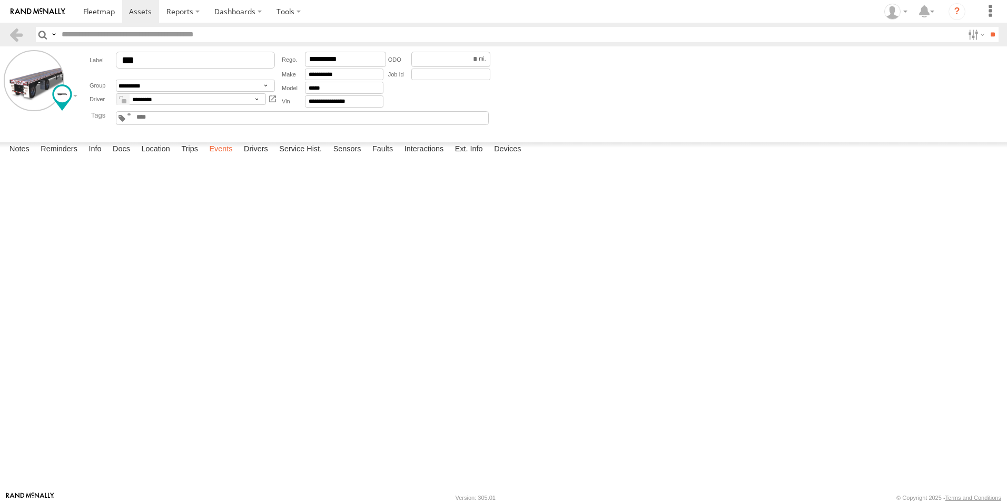
click at [227, 157] on label "Events" at bounding box center [221, 149] width 34 height 15
click at [109, 11] on span at bounding box center [99, 11] width 32 height 10
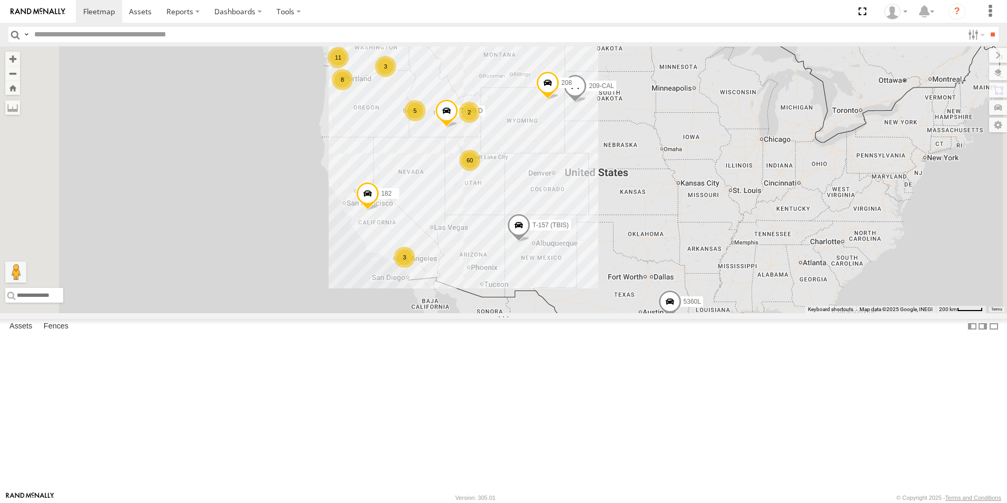
click at [99, 34] on input "text" at bounding box center [496, 34] width 933 height 15
type input "***"
click at [987, 27] on input "**" at bounding box center [993, 34] width 12 height 15
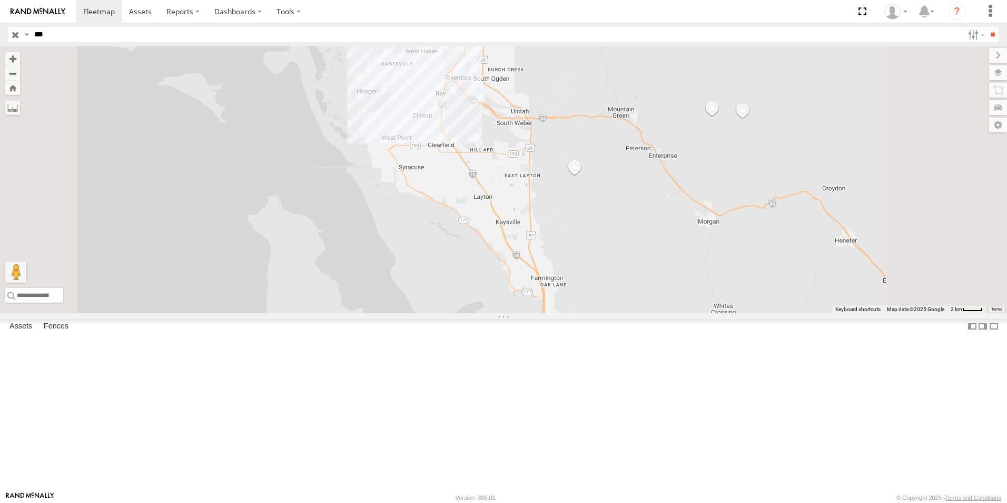
click at [0, 0] on div "All Assets" at bounding box center [0, 0] width 0 height 0
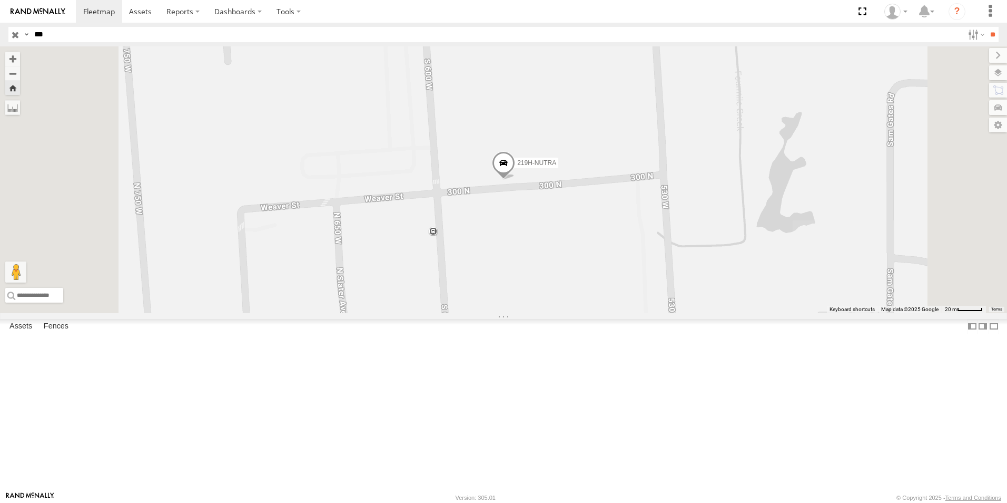
click at [515, 180] on span at bounding box center [503, 166] width 23 height 28
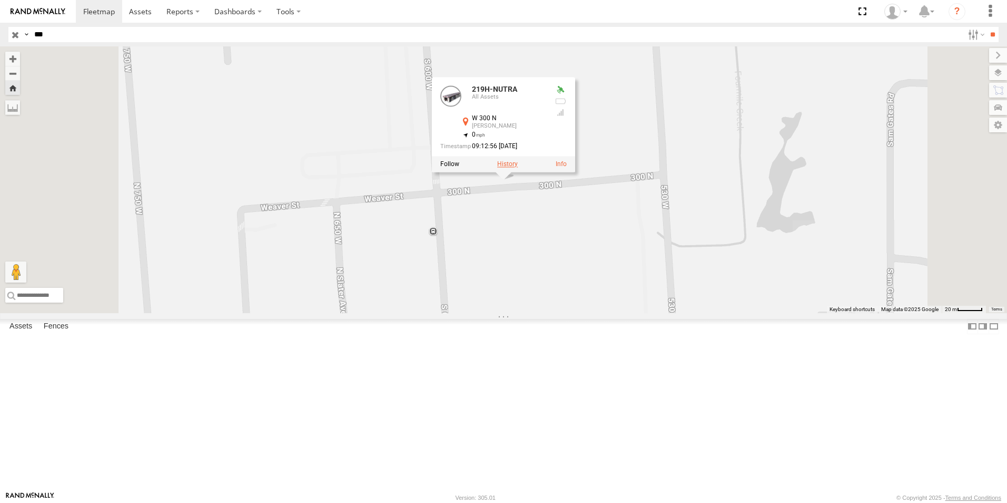
click at [518, 168] on label at bounding box center [507, 164] width 21 height 7
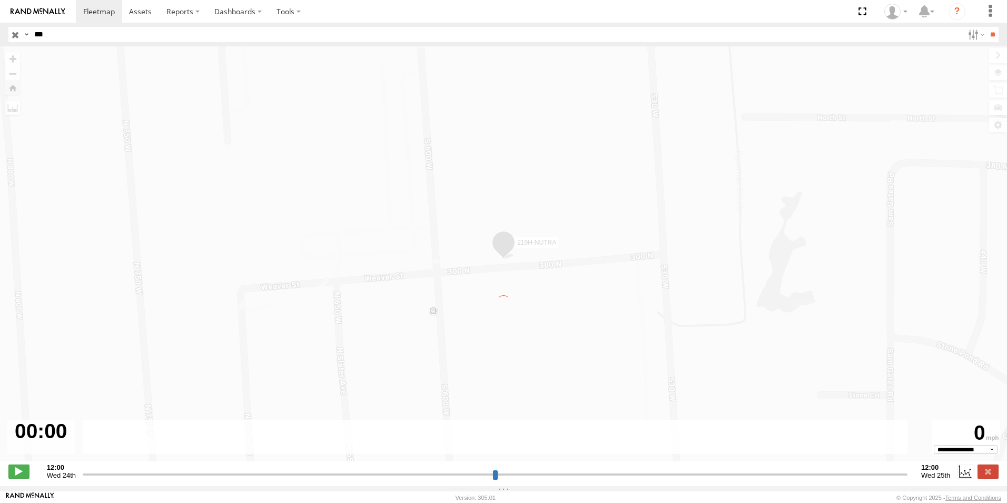
type input "**********"
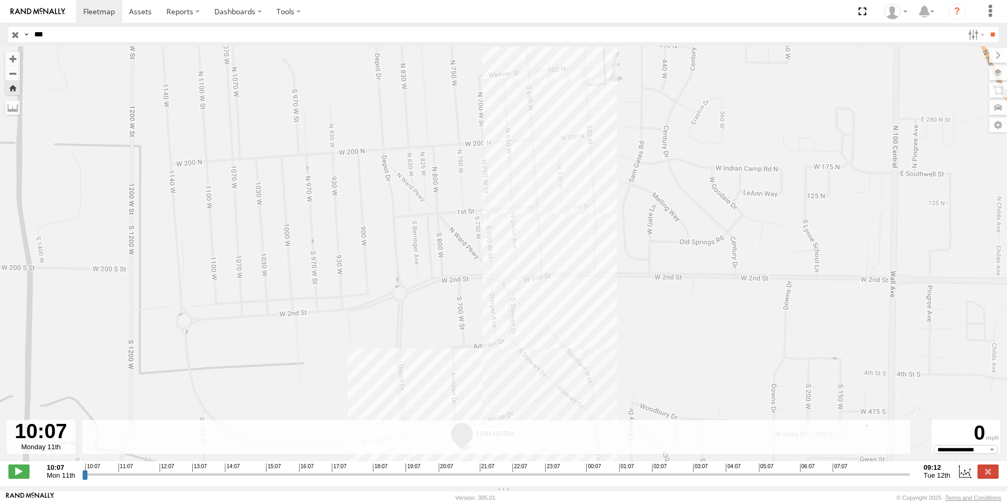
click at [17, 35] on input "button" at bounding box center [15, 34] width 14 height 15
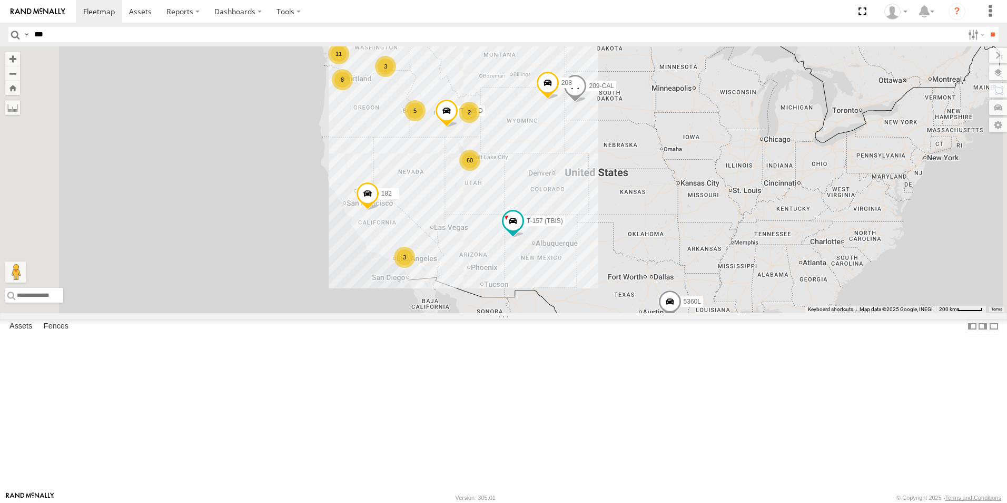
drag, startPoint x: 75, startPoint y: 128, endPoint x: 78, endPoint y: 161, distance: 33.4
click at [0, 0] on div "All Assets" at bounding box center [0, 0] width 0 height 0
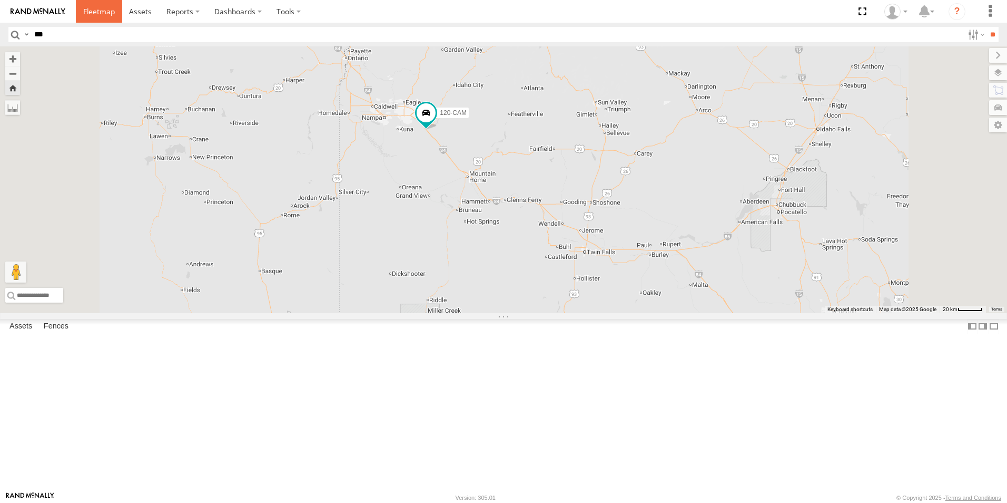
click at [102, 10] on span at bounding box center [99, 11] width 32 height 10
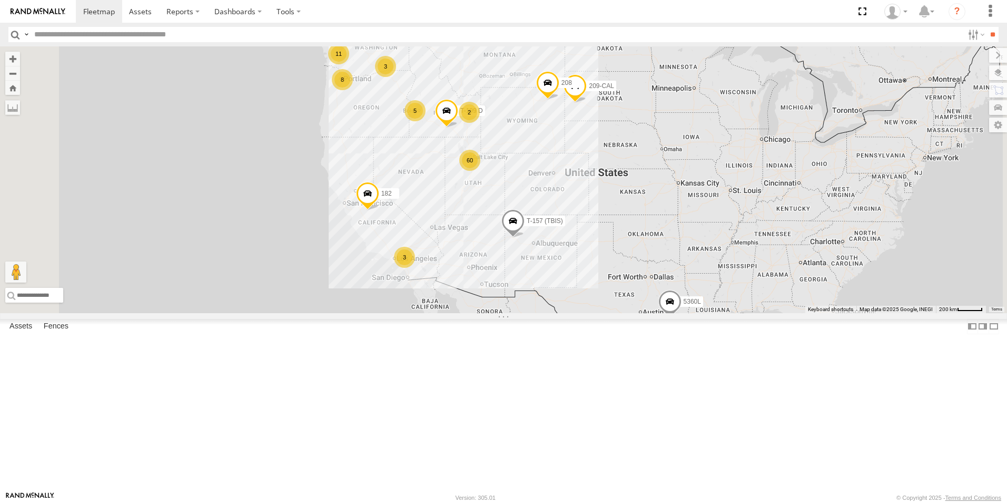
click at [0, 0] on div "All Assets" at bounding box center [0, 0] width 0 height 0
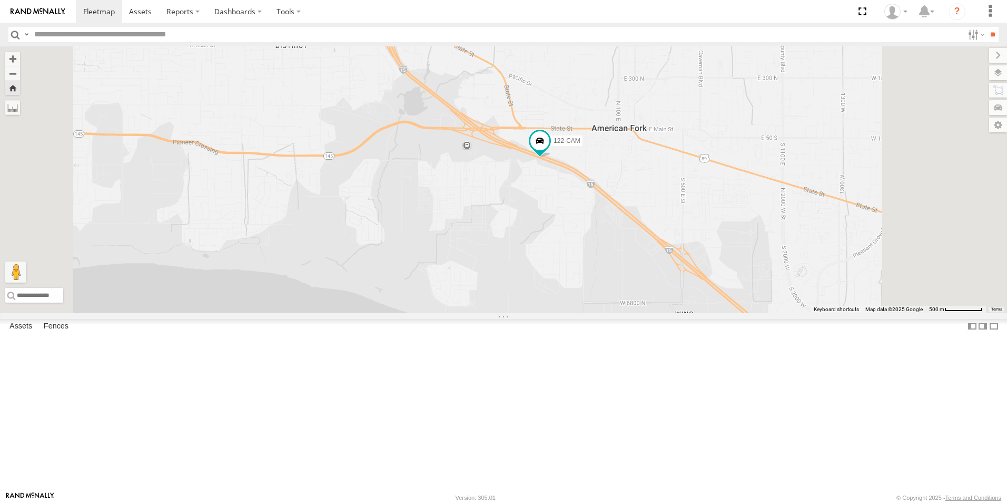
click at [0, 0] on div "All Assets" at bounding box center [0, 0] width 0 height 0
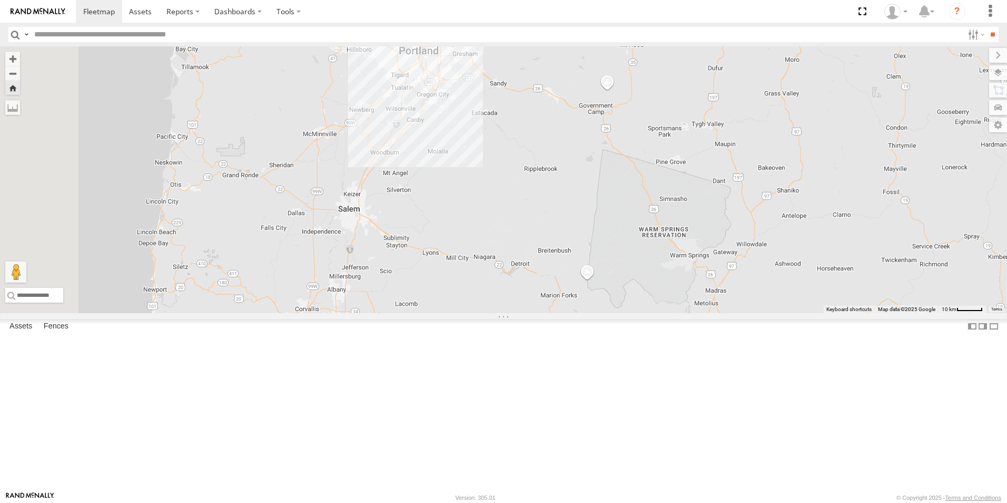
drag, startPoint x: 497, startPoint y: 397, endPoint x: 566, endPoint y: 221, distance: 189.0
click at [566, 221] on div "126-CAM" at bounding box center [503, 179] width 1007 height 267
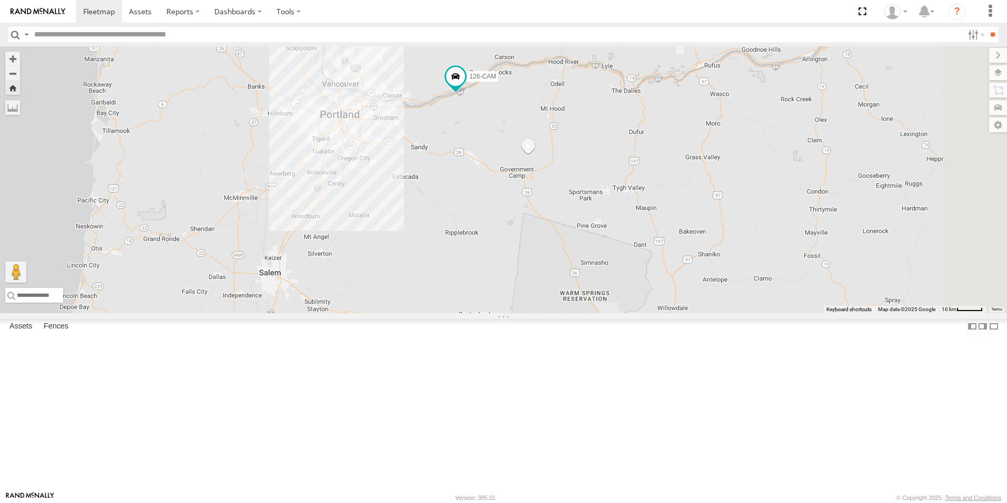
drag, startPoint x: 539, startPoint y: 256, endPoint x: 471, endPoint y: 308, distance: 85.7
click at [471, 308] on div "126-CAM" at bounding box center [503, 179] width 1007 height 267
click at [90, 11] on span at bounding box center [99, 11] width 32 height 10
